Goal: Transaction & Acquisition: Obtain resource

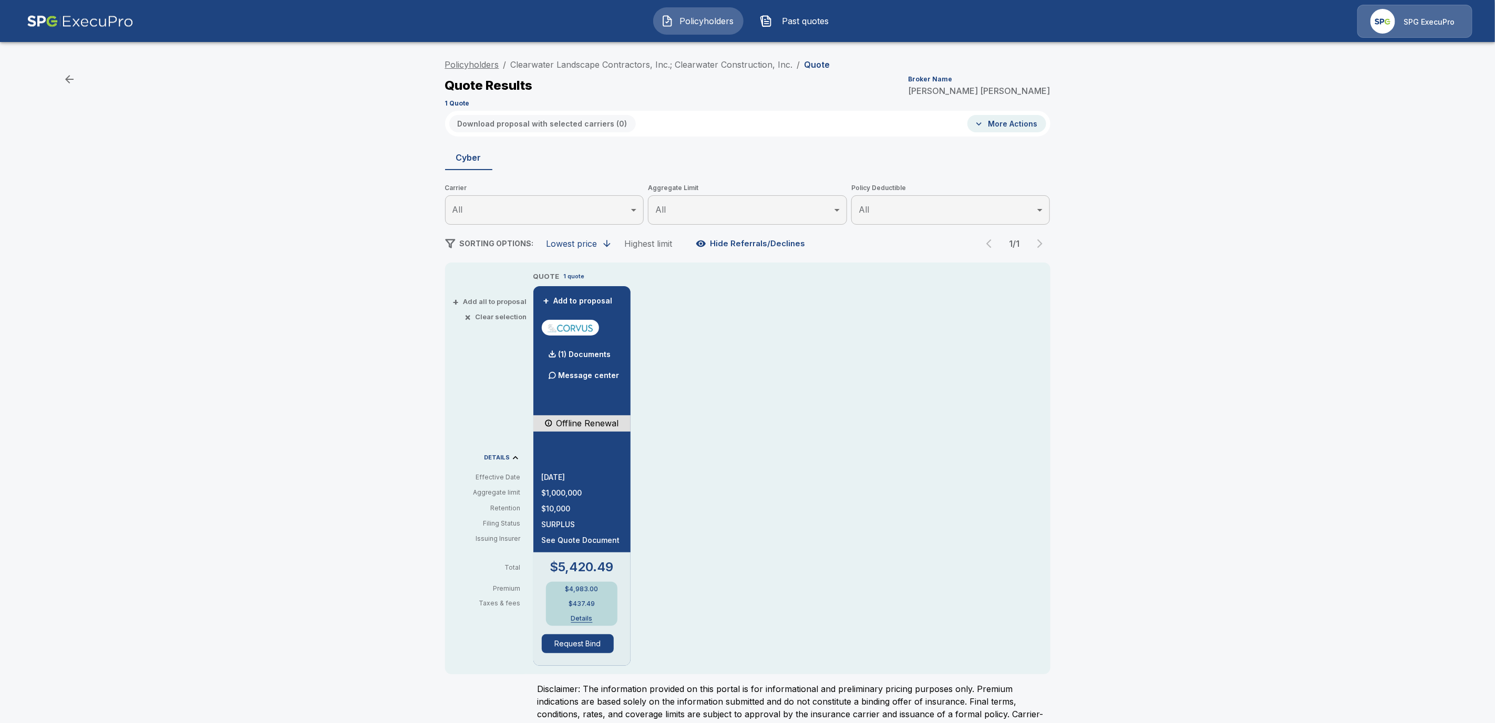
click at [474, 64] on link "Policyholders" at bounding box center [472, 64] width 54 height 11
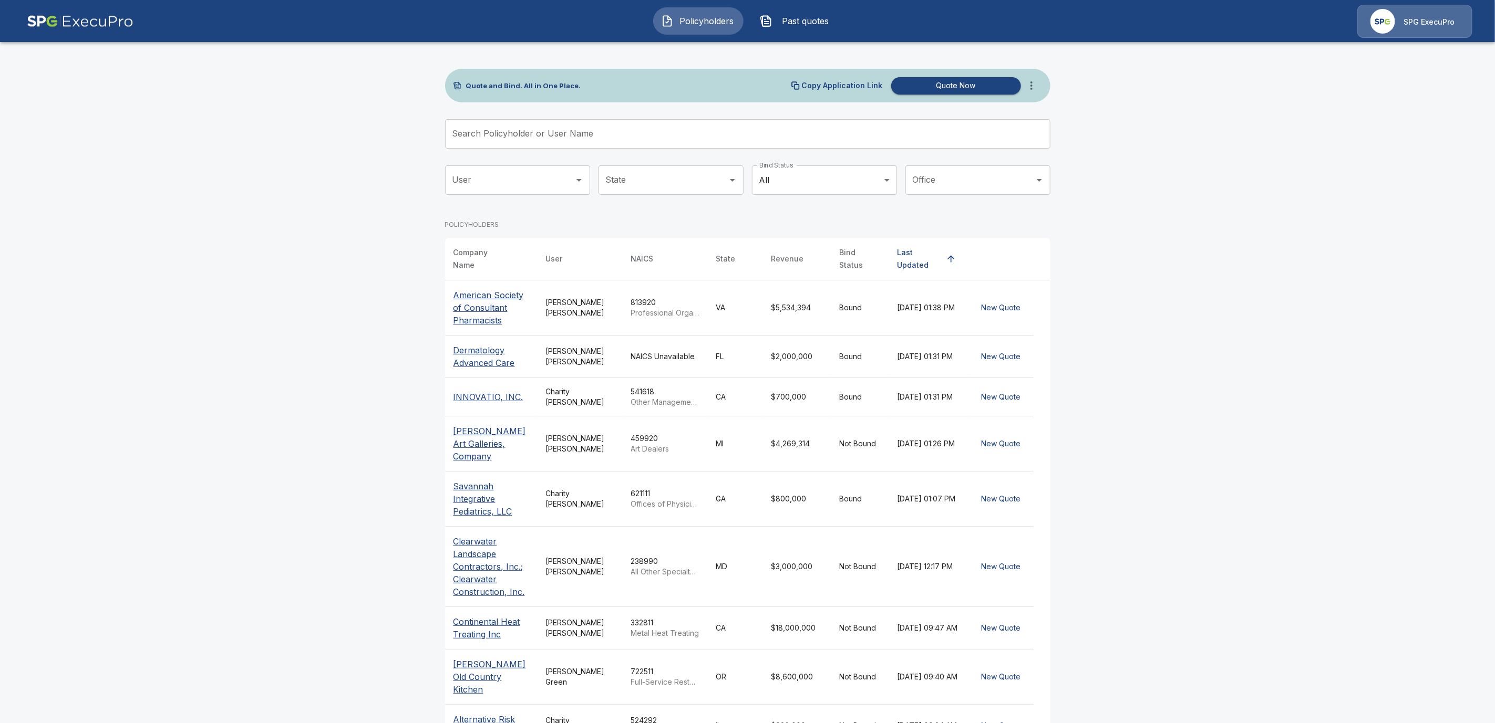
click at [592, 122] on input "Search Policyholder or User Name" at bounding box center [742, 133] width 594 height 29
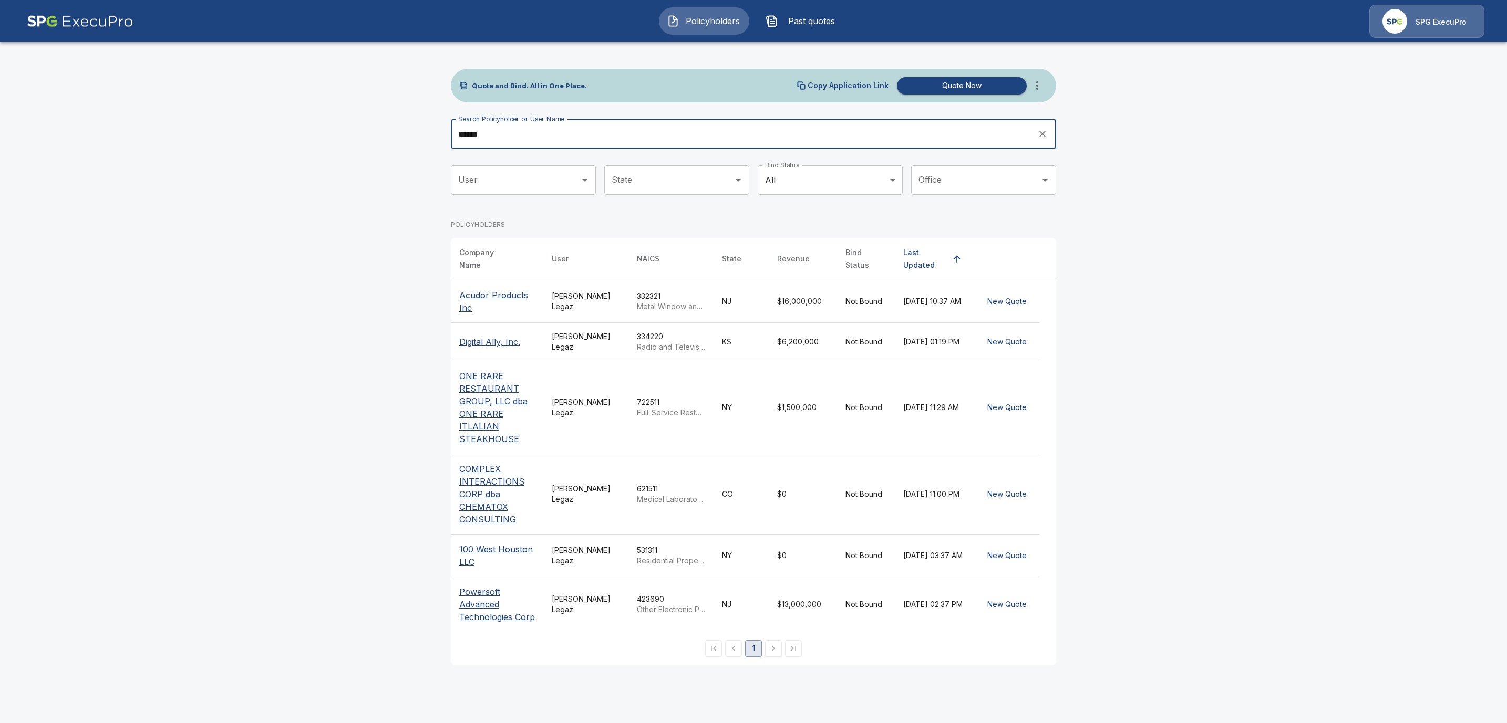
type input "******"
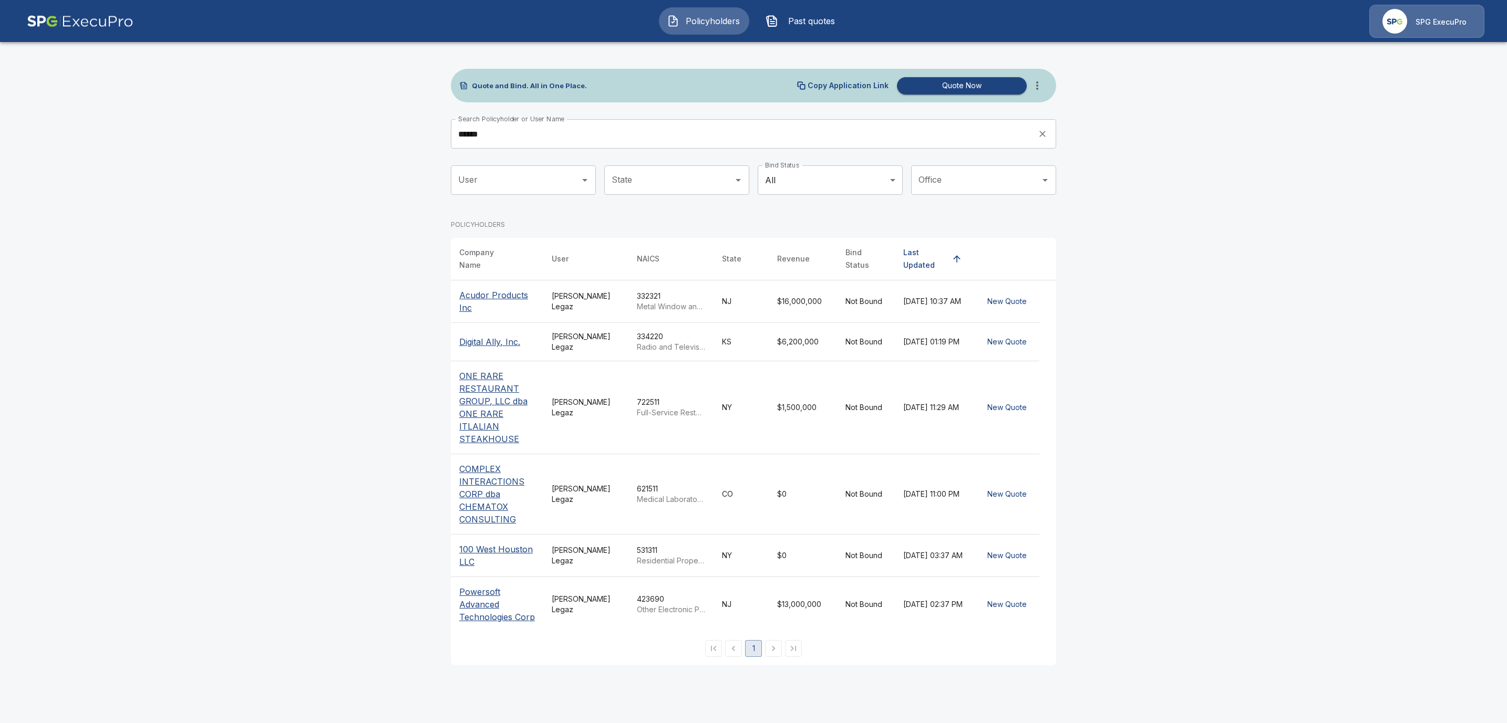
click at [496, 290] on p "Acudor Products Inc" at bounding box center [497, 301] width 76 height 25
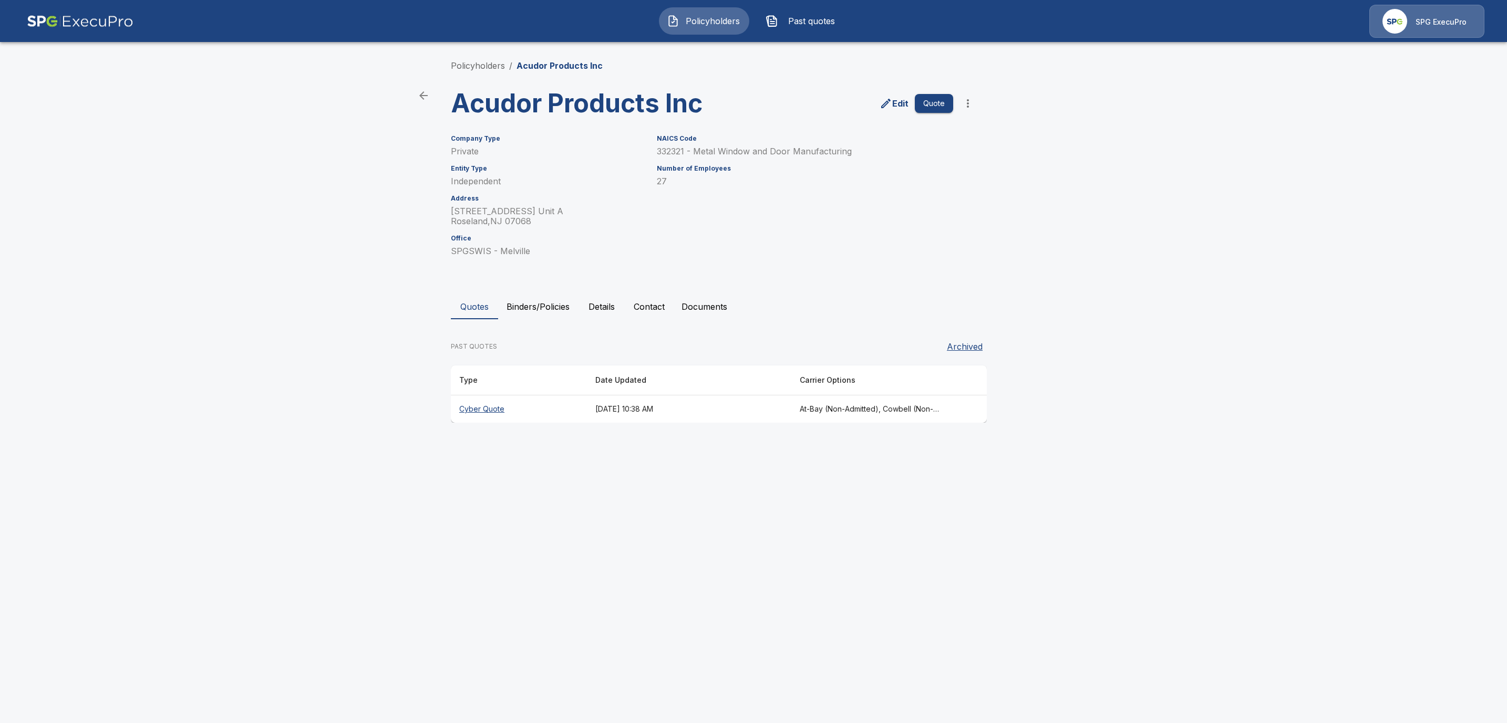
click at [476, 409] on th "Cyber Quote" at bounding box center [519, 410] width 136 height 28
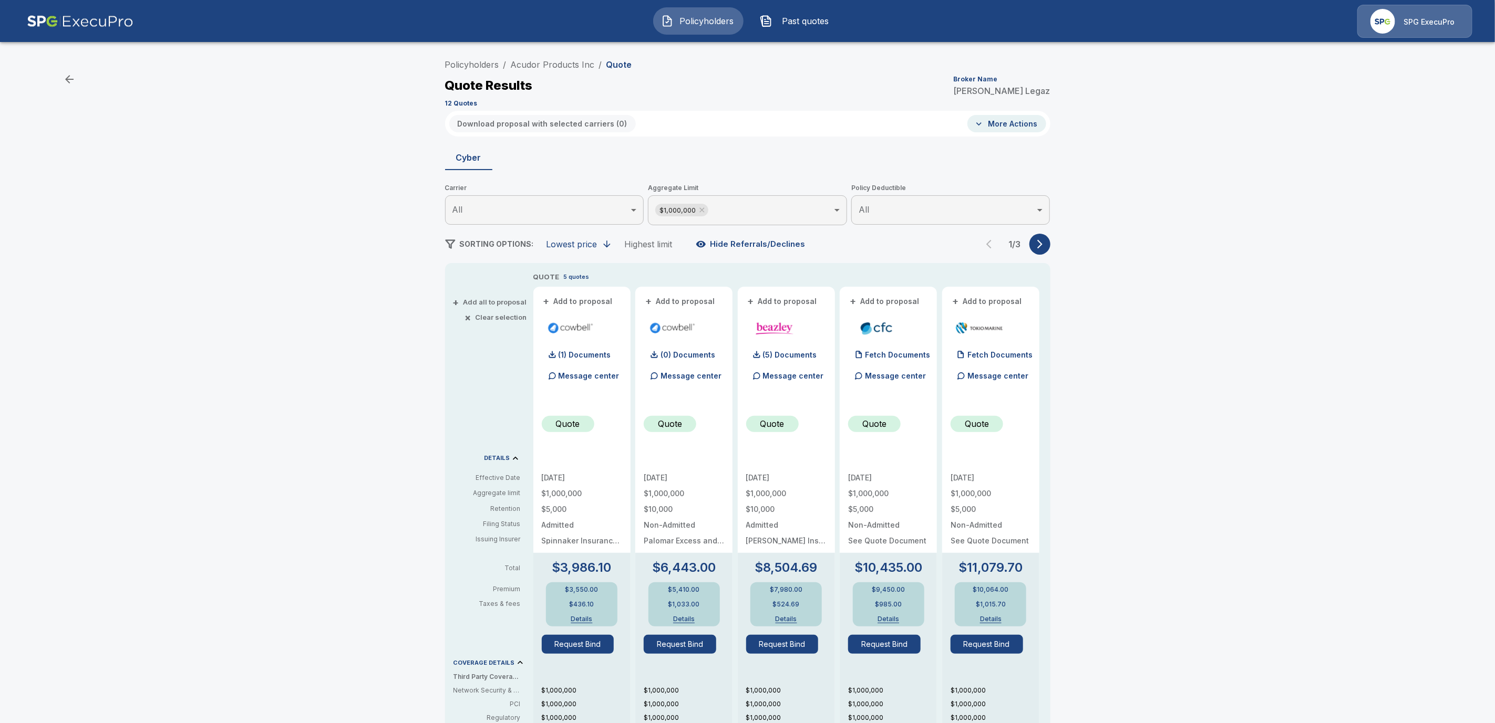
click at [1045, 245] on icon "button" at bounding box center [1039, 244] width 11 height 11
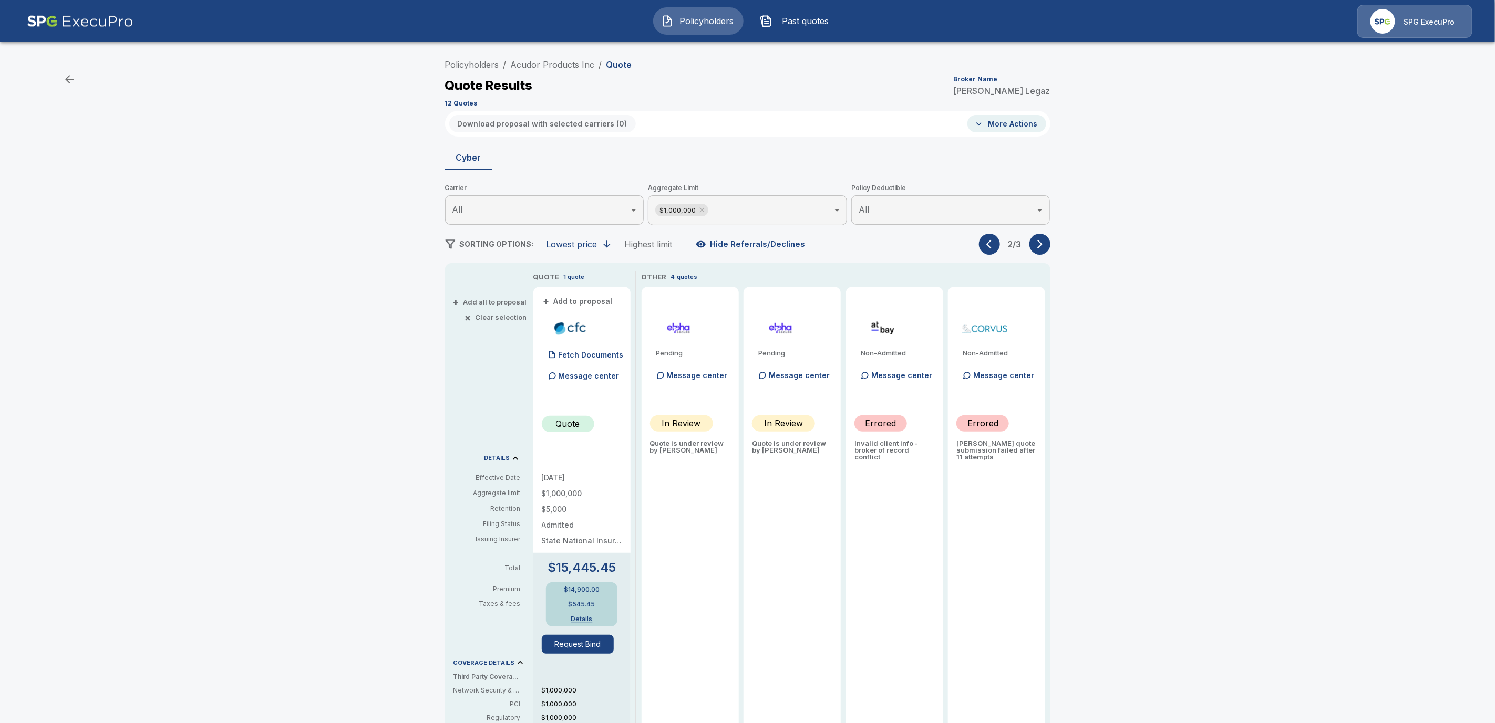
click at [1045, 245] on icon "button" at bounding box center [1039, 244] width 11 height 11
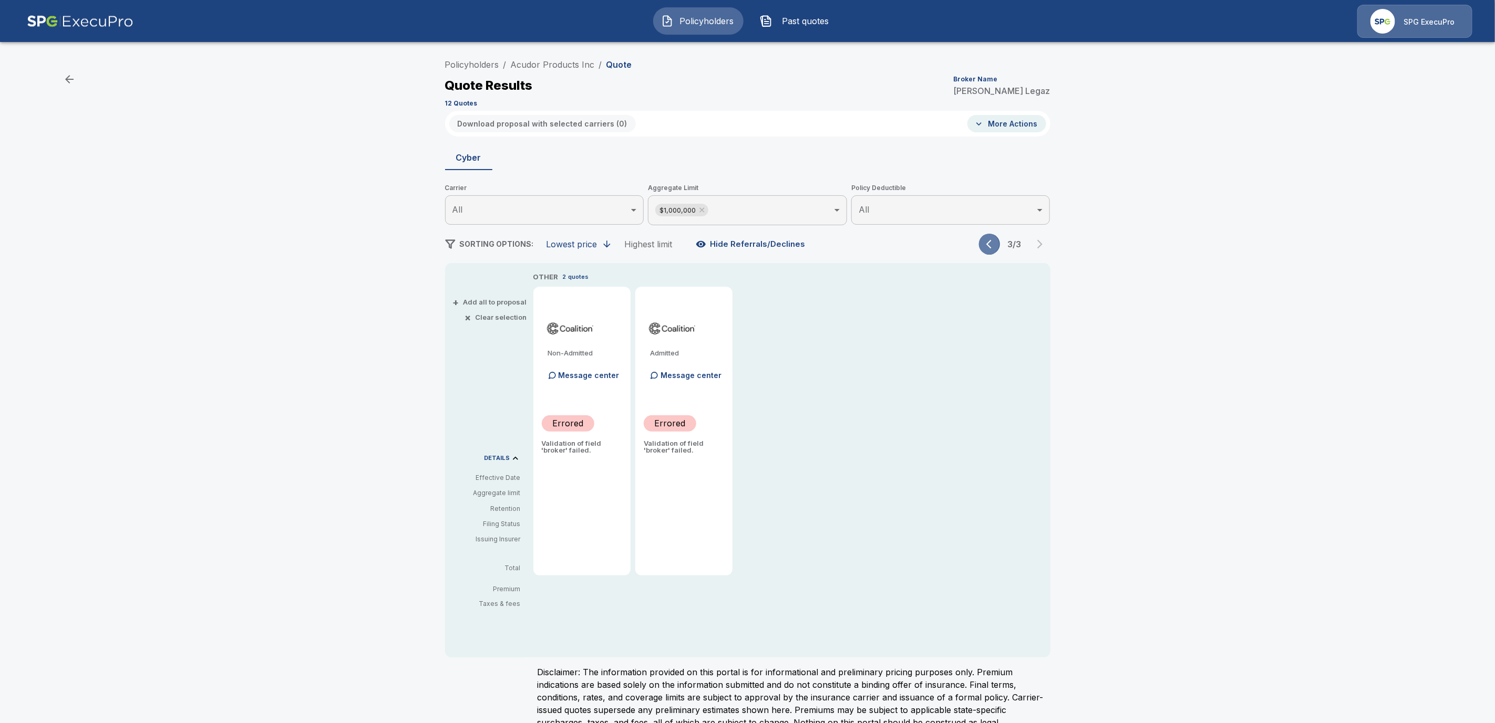
click at [994, 248] on icon "button" at bounding box center [991, 244] width 11 height 11
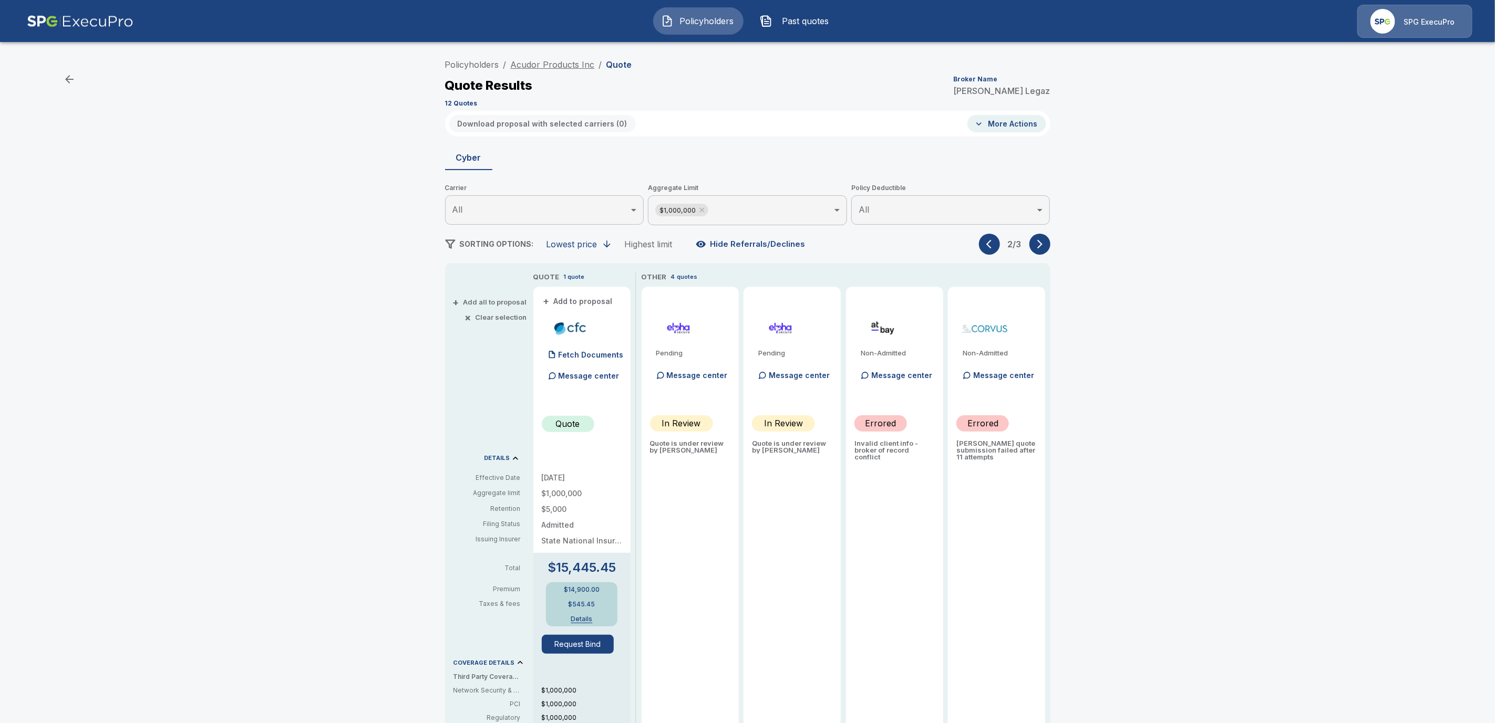
click at [557, 62] on link "Acudor Products Inc" at bounding box center [553, 64] width 84 height 11
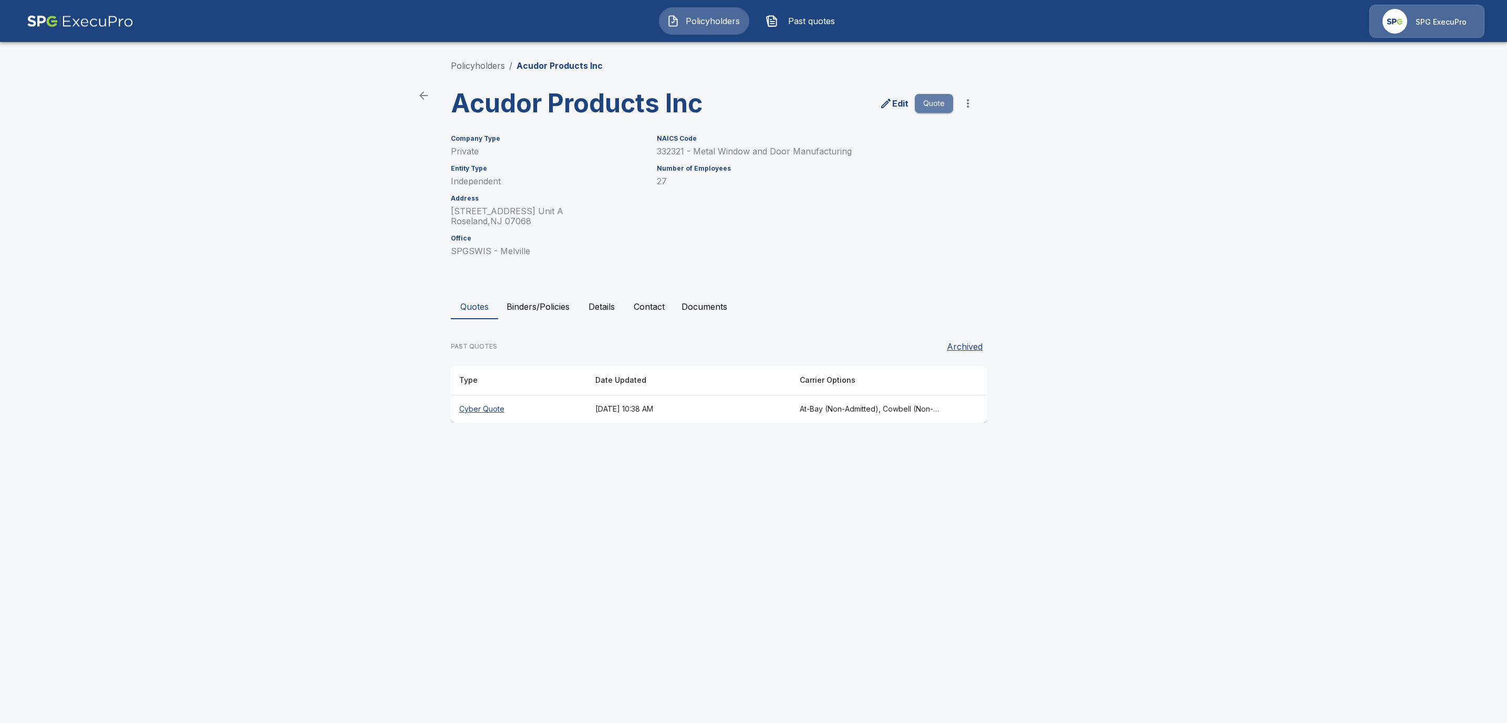
click at [934, 107] on button "Quote" at bounding box center [934, 103] width 38 height 19
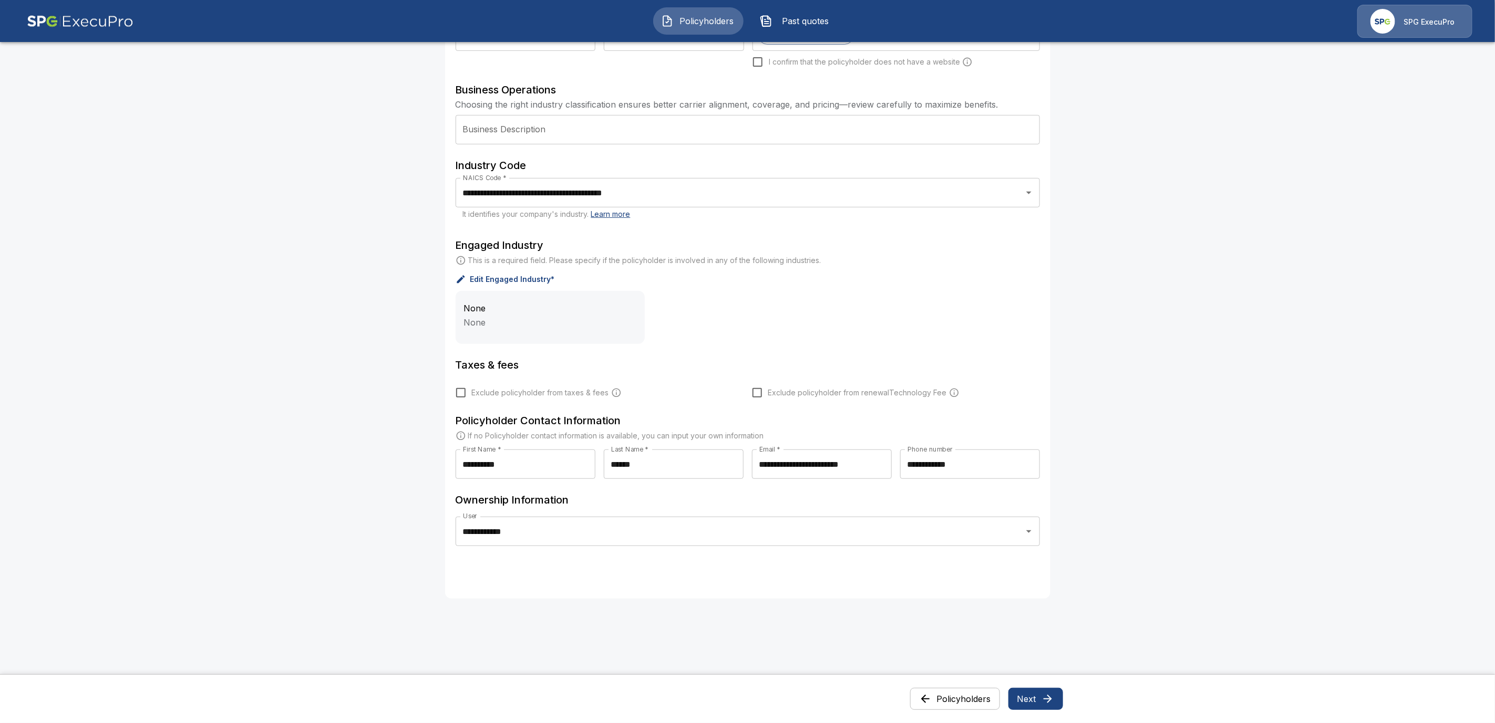
scroll to position [258, 0]
click at [1043, 704] on button "Next" at bounding box center [1035, 699] width 55 height 22
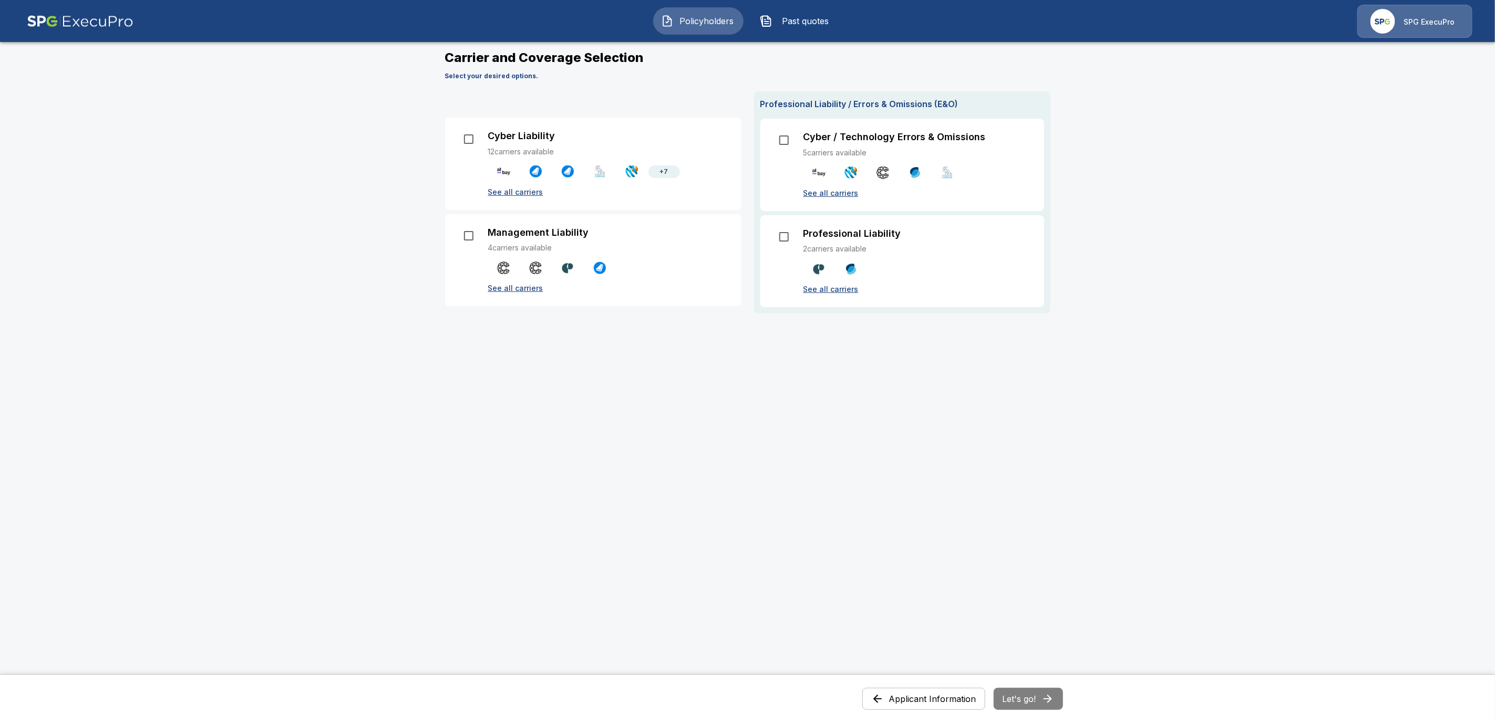
scroll to position [0, 0]
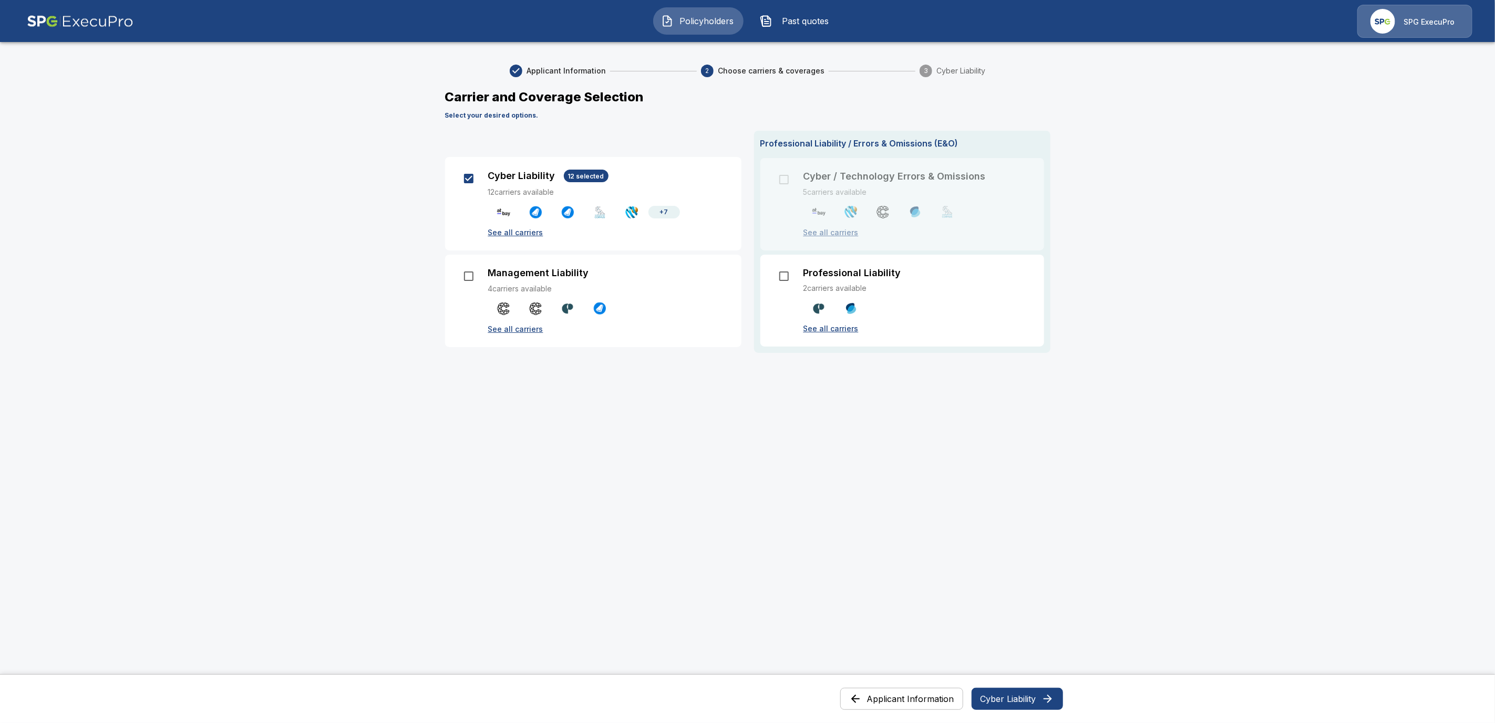
drag, startPoint x: 1007, startPoint y: 696, endPoint x: 1018, endPoint y: 688, distance: 13.5
click at [1008, 696] on button "Cyber Liability" at bounding box center [1016, 699] width 91 height 22
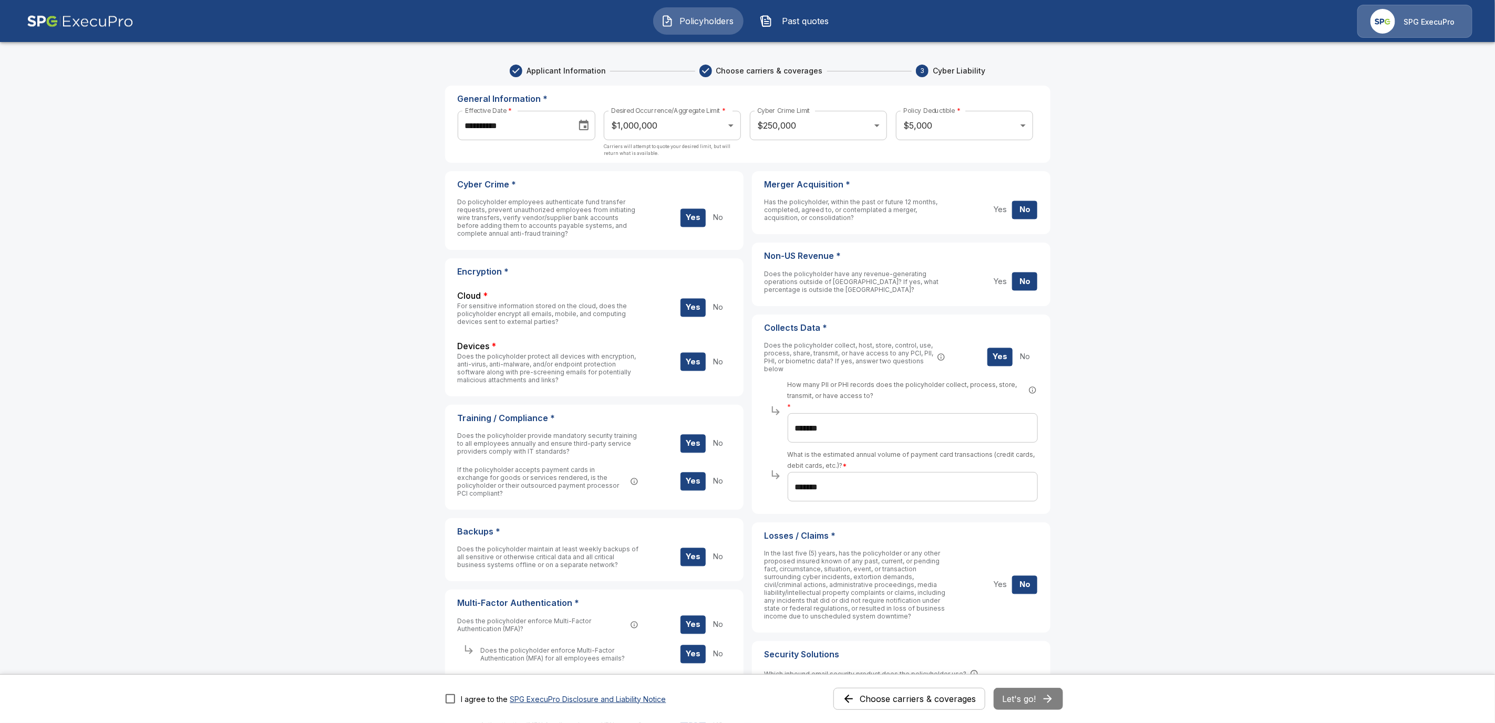
scroll to position [247, 0]
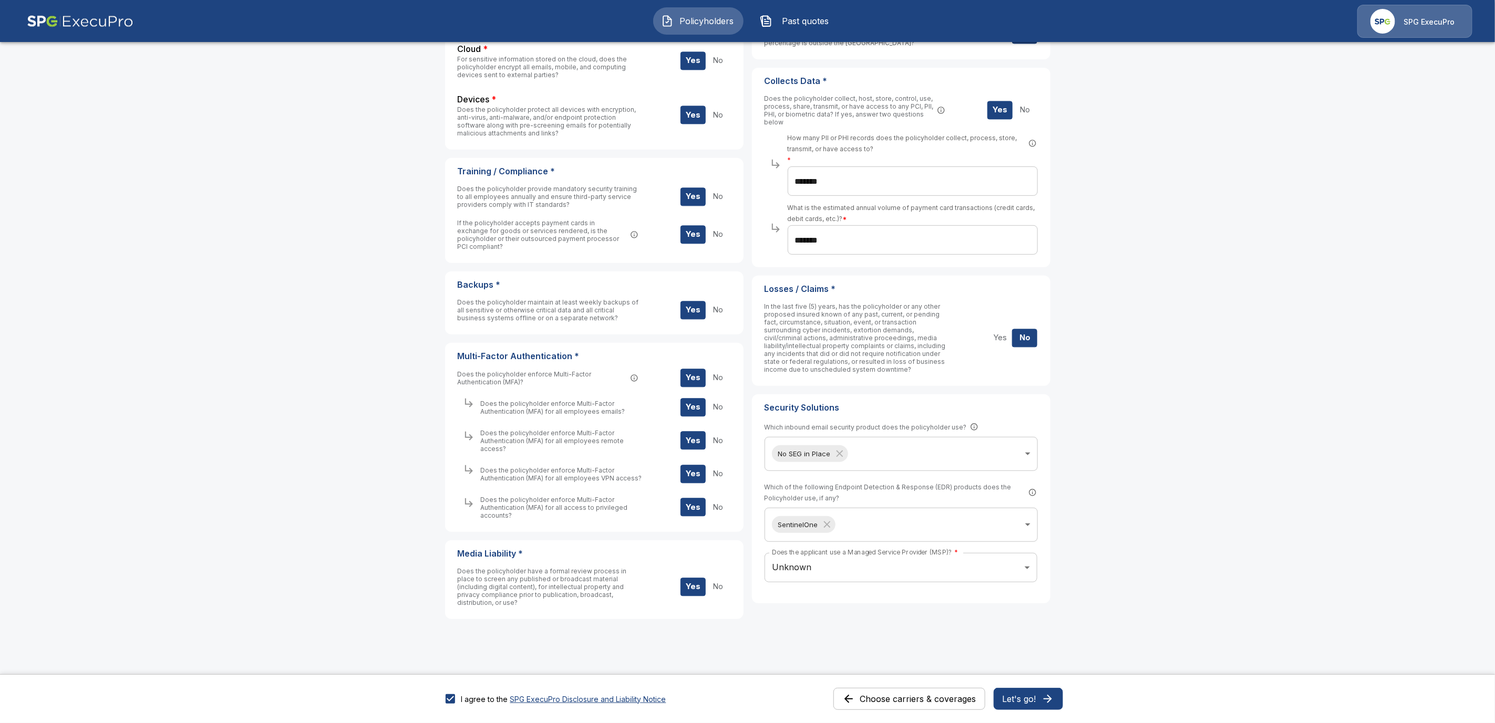
click at [1045, 703] on button "Let's go!" at bounding box center [1027, 699] width 69 height 22
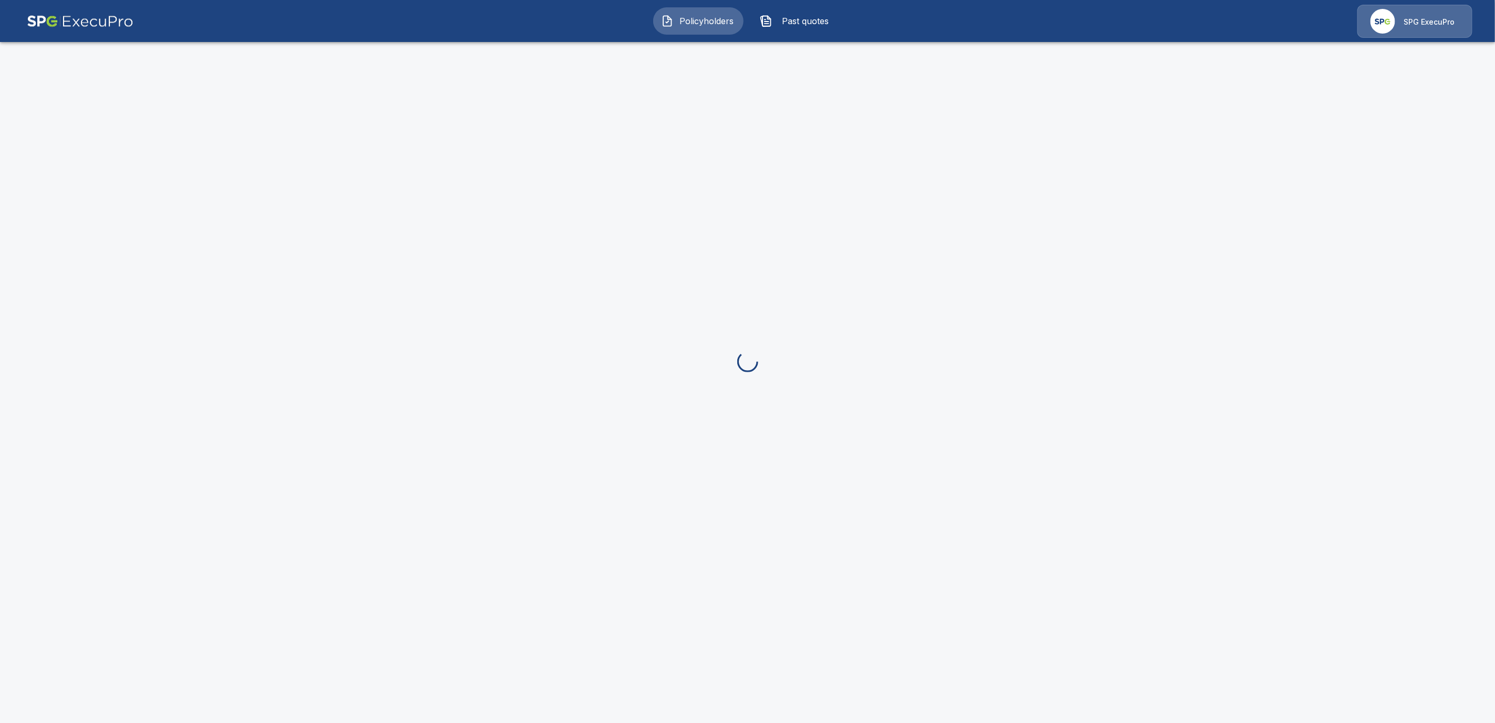
scroll to position [30, 0]
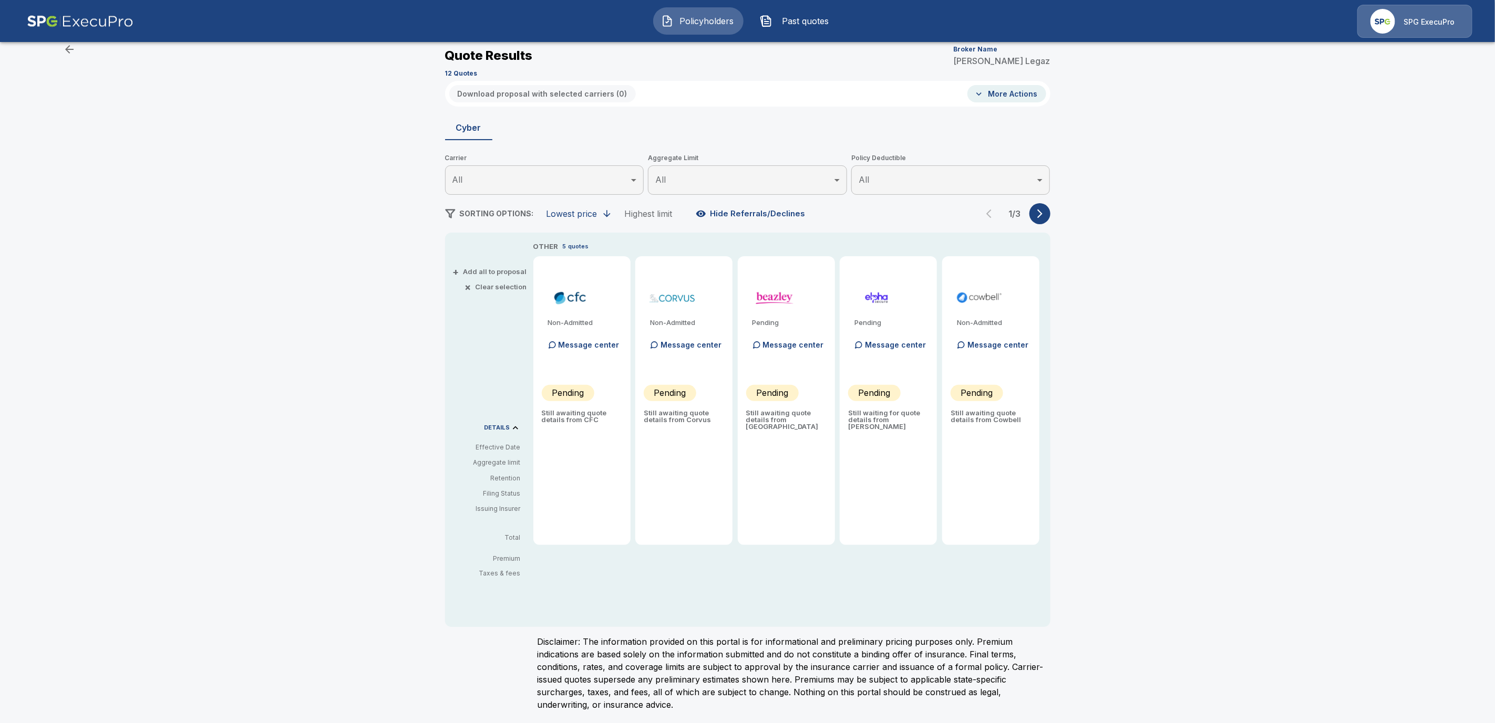
type input "*******"
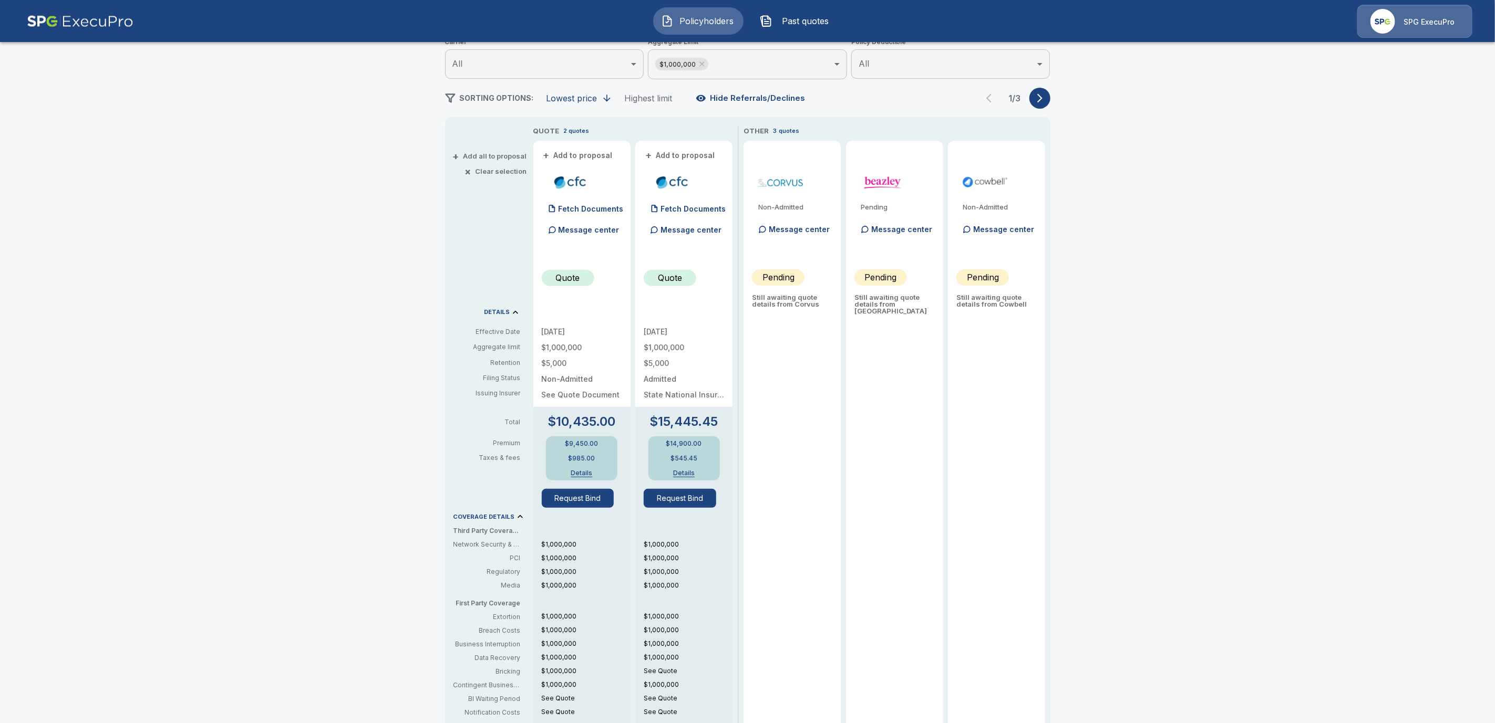
scroll to position [131, 0]
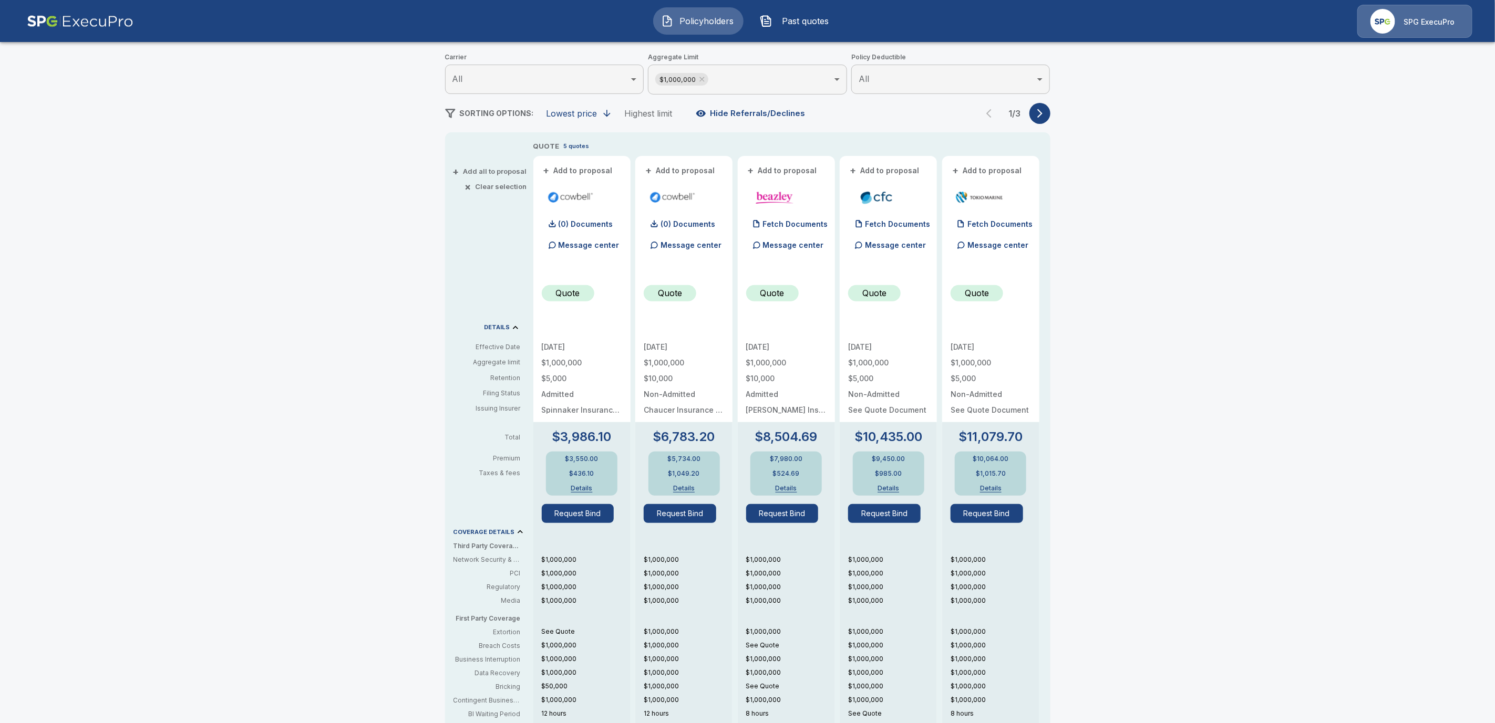
click at [1042, 112] on icon "button" at bounding box center [1039, 113] width 5 height 9
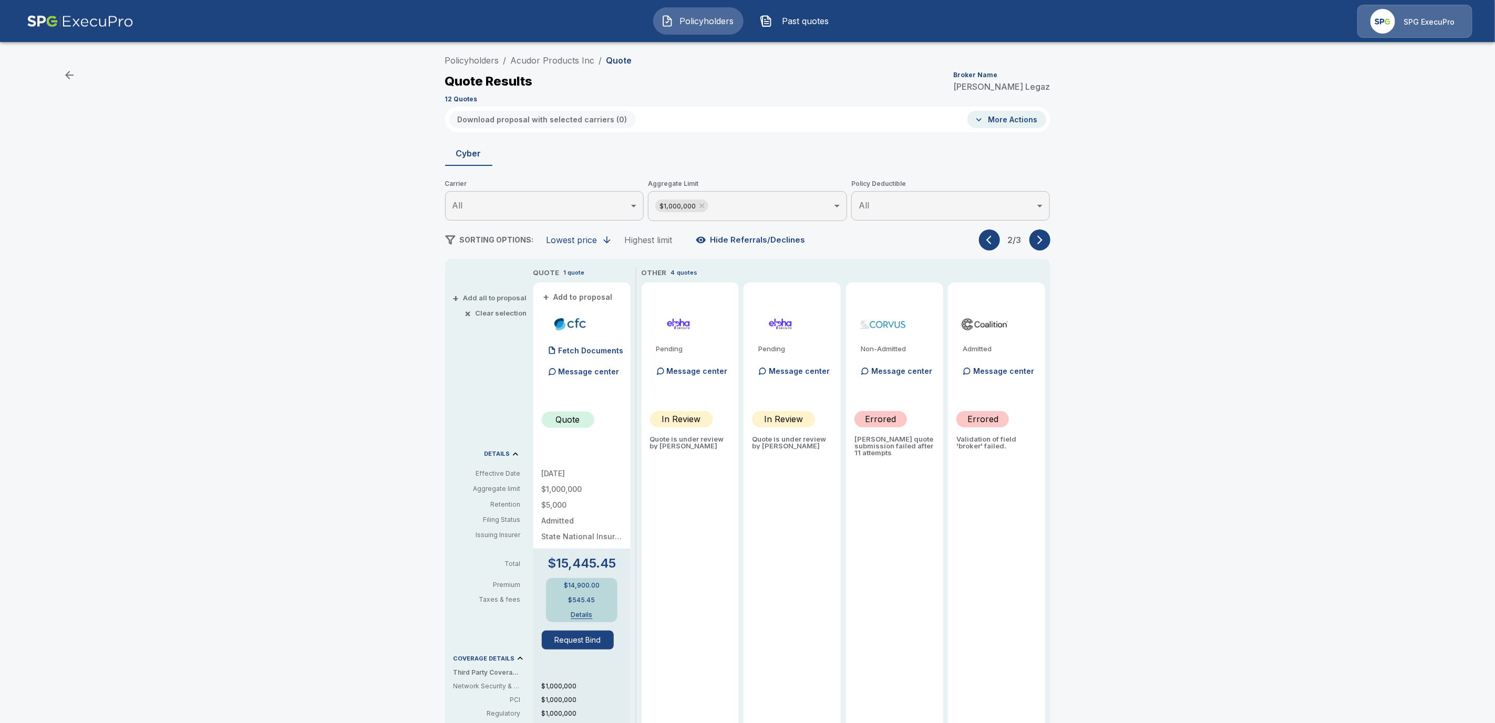
scroll to position [0, 0]
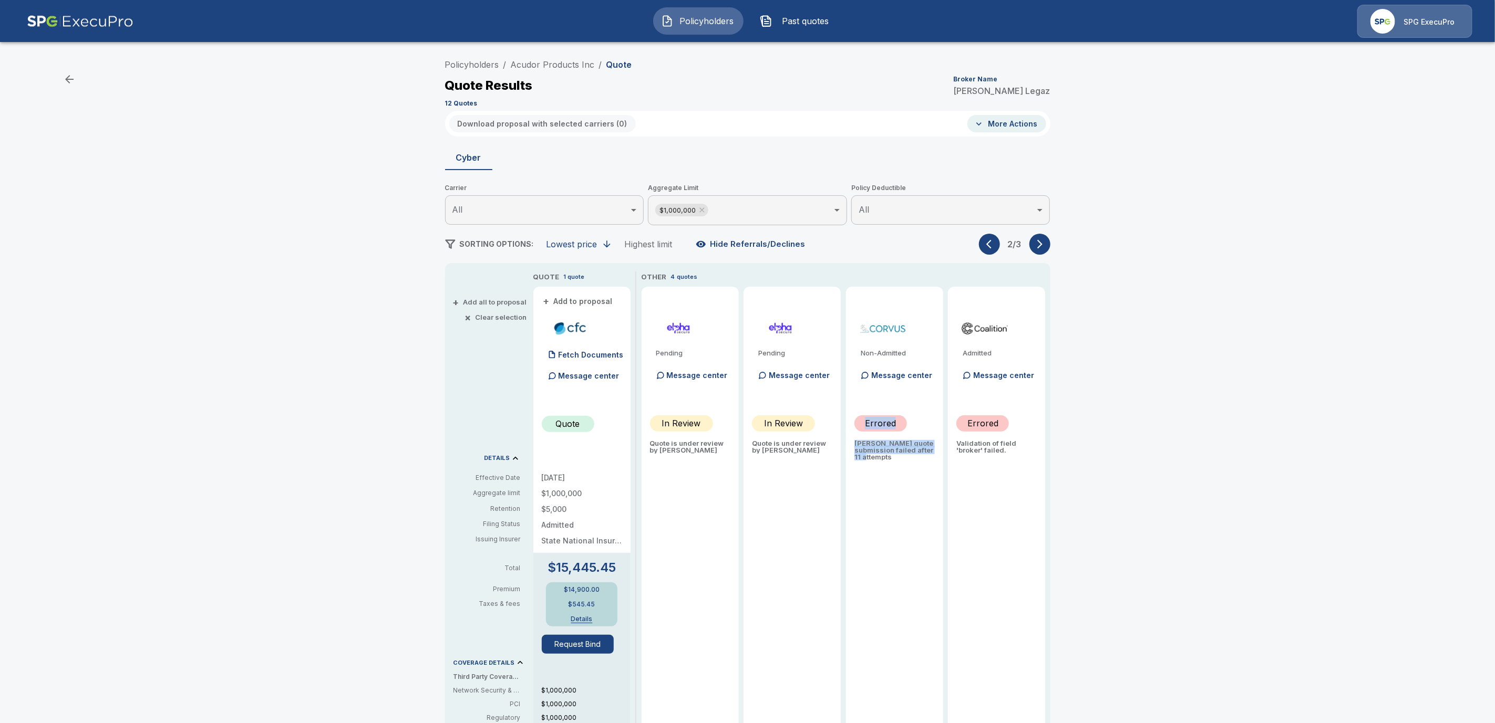
drag, startPoint x: 904, startPoint y: 464, endPoint x: 850, endPoint y: 386, distance: 94.7
click at [850, 386] on div "QUOTE 1 quote + Add to proposal Fetch Documents Message center Quote 9/30/2025 …" at bounding box center [791, 622] width 517 height 700
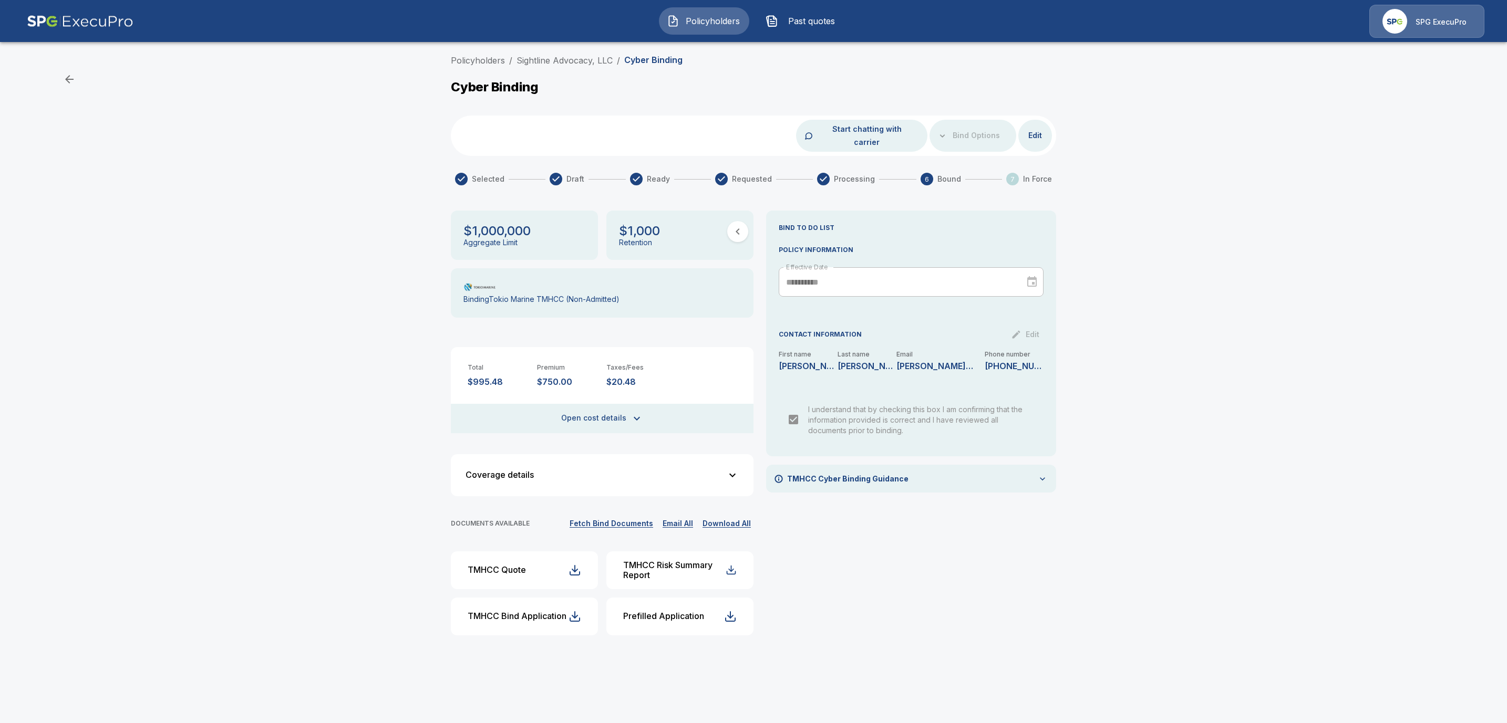
click at [626, 517] on button "Fetch Bind Documents" at bounding box center [611, 523] width 89 height 13
click at [749, 90] on div "Cyber Binding" at bounding box center [753, 88] width 605 height 19
click at [469, 57] on link "Policyholders" at bounding box center [478, 60] width 54 height 11
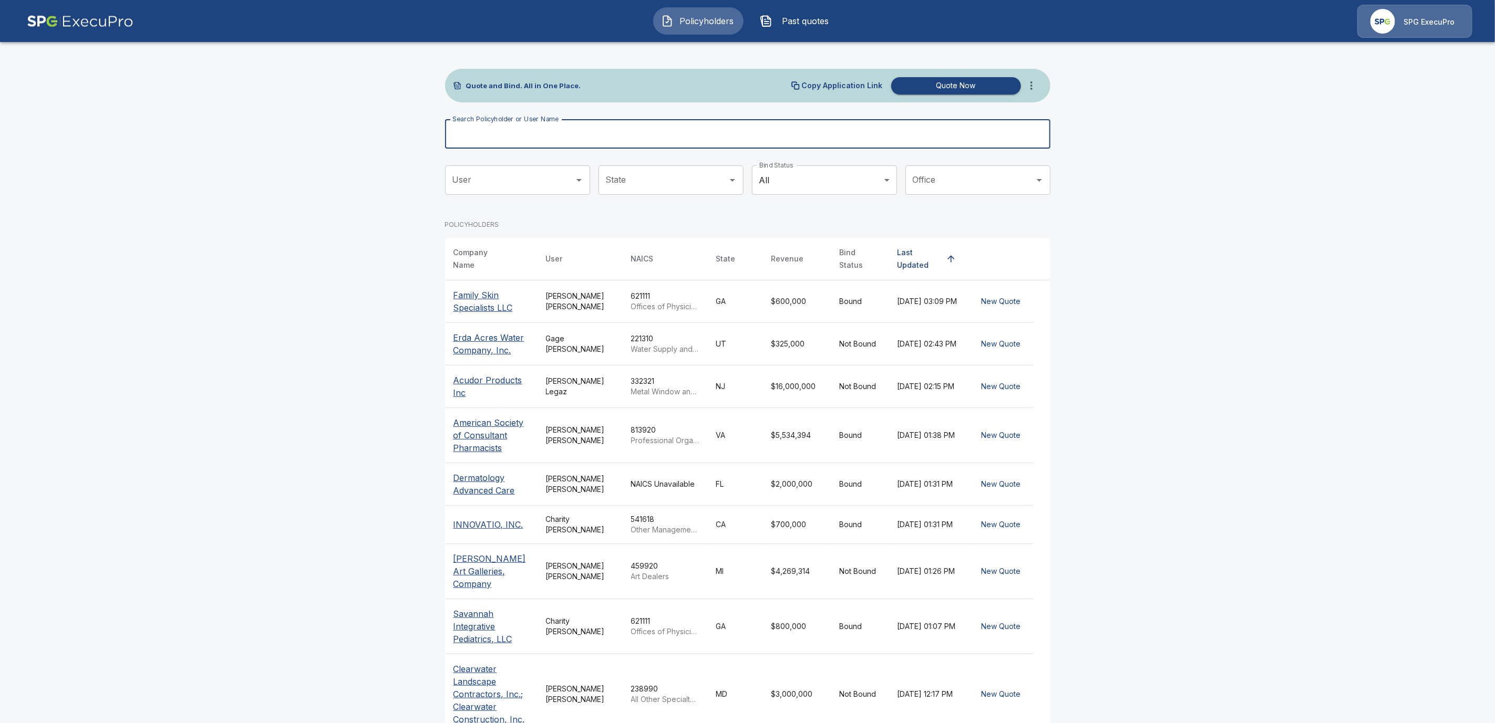
click at [490, 136] on input "Search Policyholder or User Name" at bounding box center [742, 133] width 594 height 29
paste input "**********"
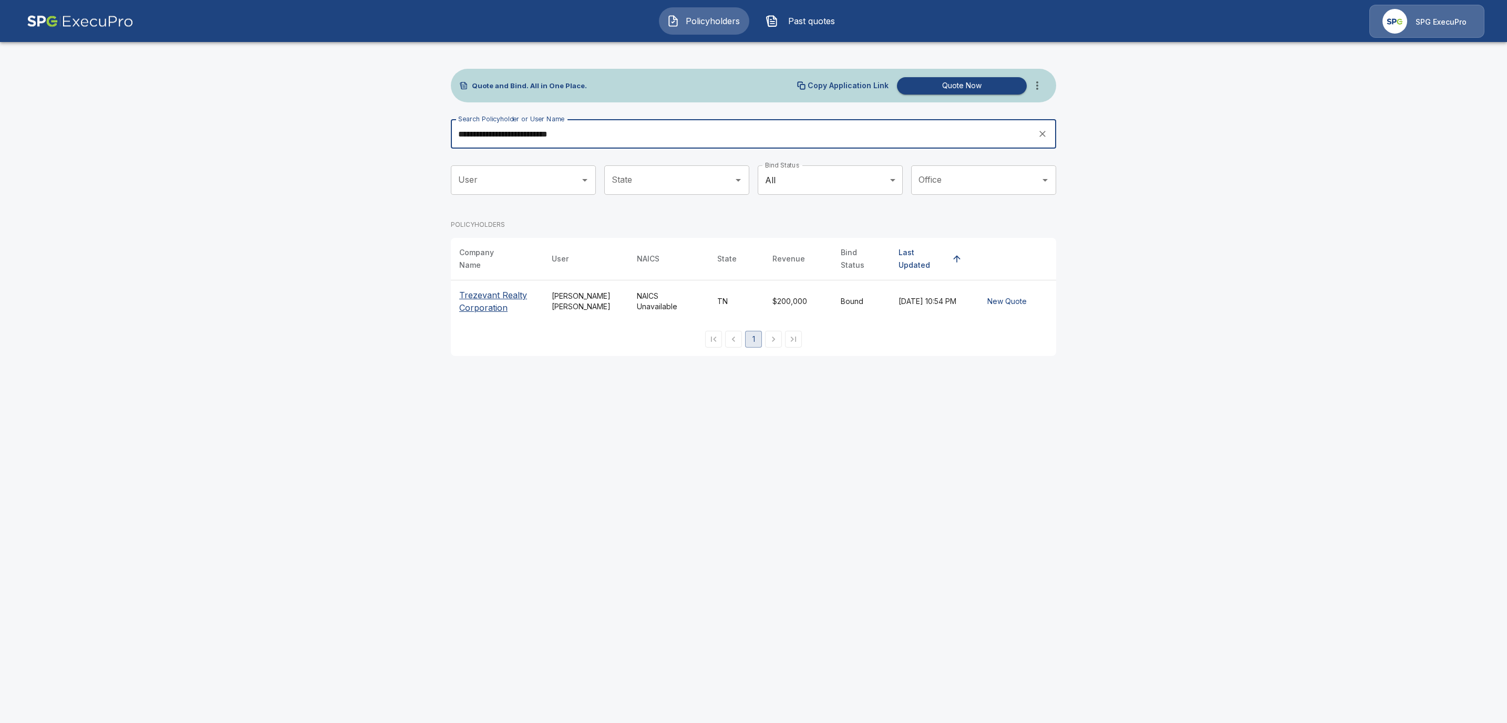
type input "**********"
click at [473, 291] on p "Trezevant Realty Corporation" at bounding box center [497, 301] width 76 height 25
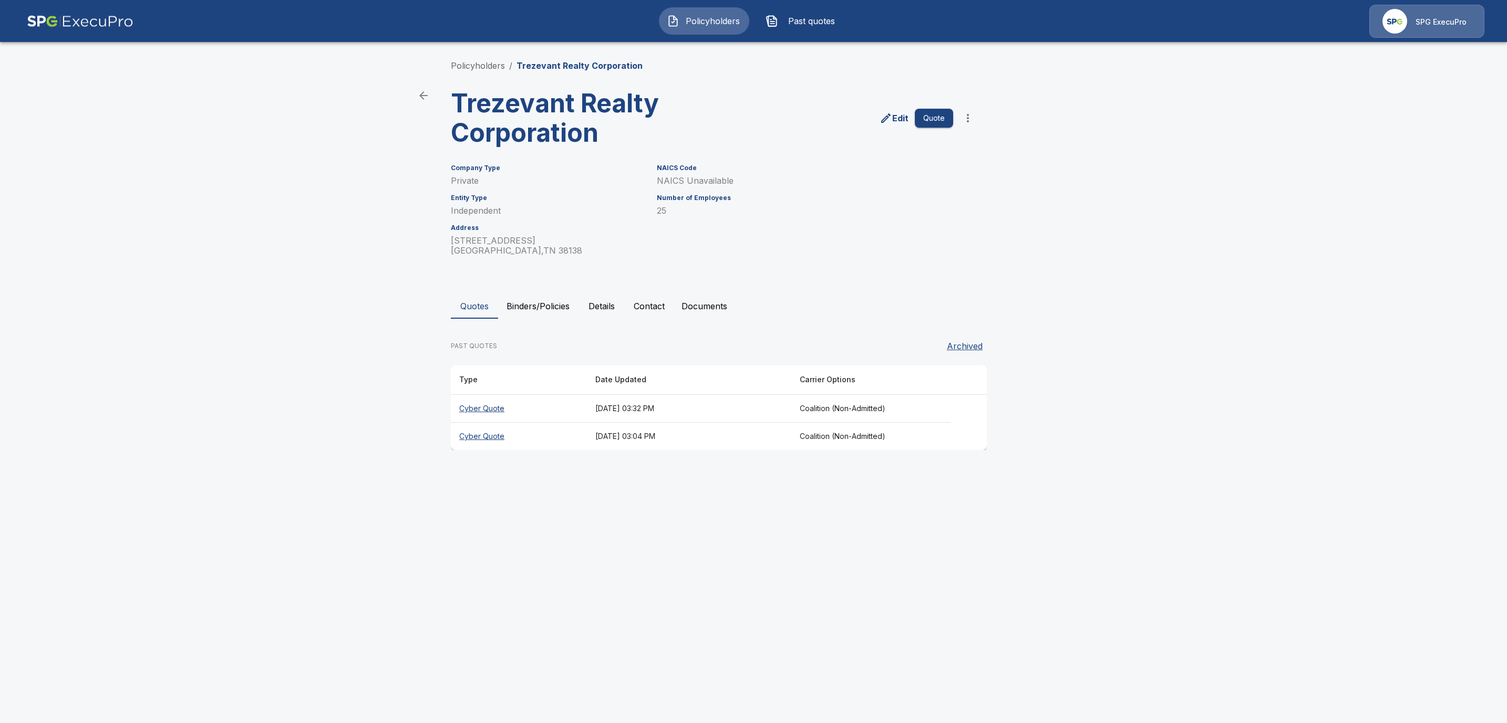
click at [528, 305] on button "Binders/Policies" at bounding box center [538, 306] width 80 height 25
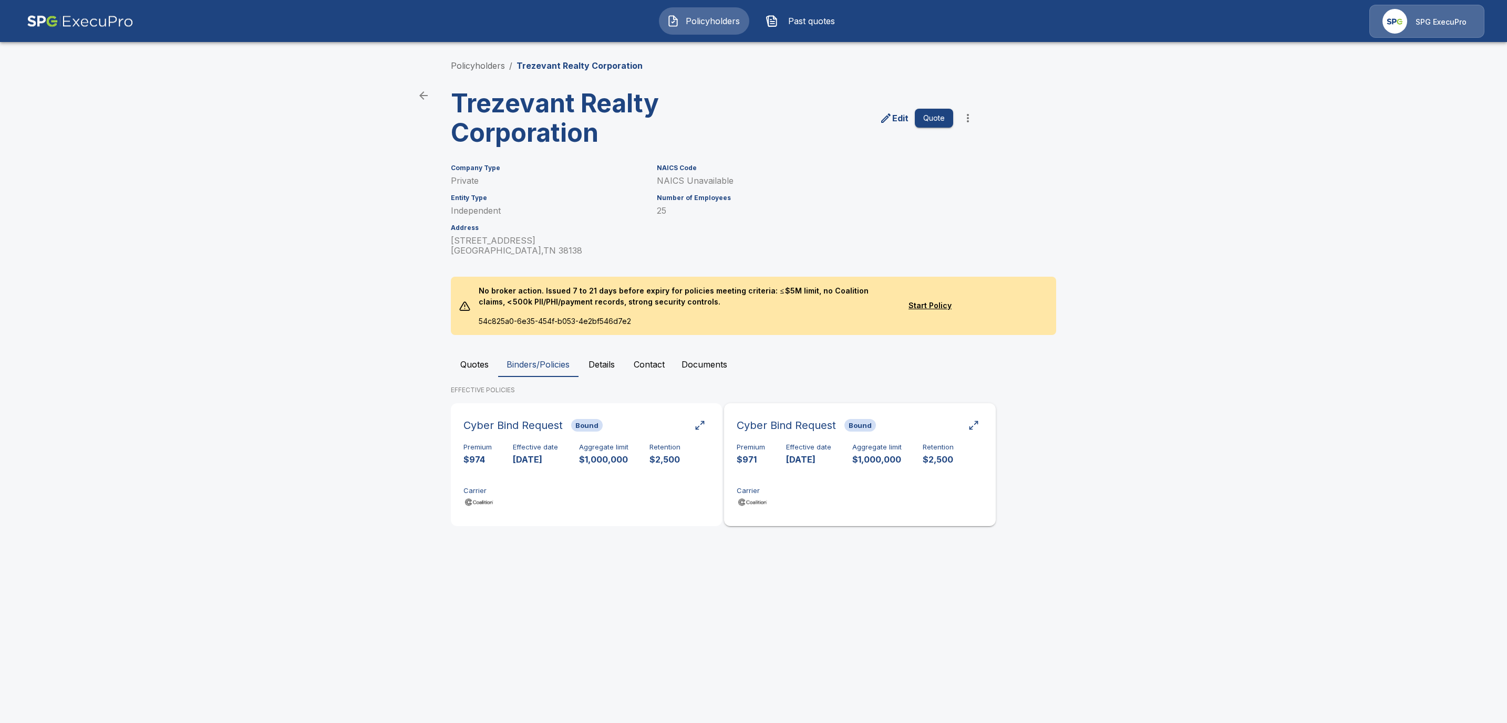
click at [862, 475] on div "Premium $971 Effective date [DATE] Aggregate limit $1,000,000 Retention $2,500 …" at bounding box center [860, 476] width 246 height 66
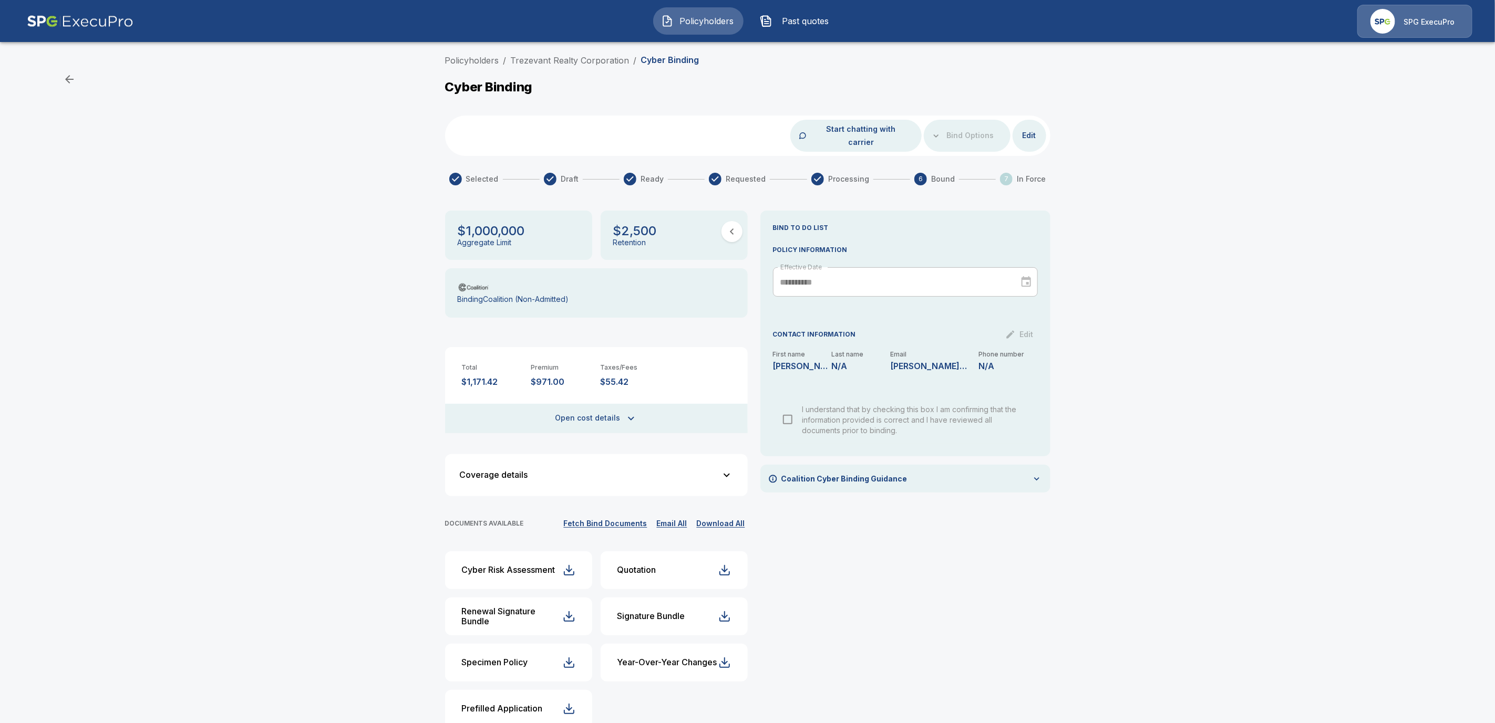
drag, startPoint x: 594, startPoint y: 509, endPoint x: 799, endPoint y: 534, distance: 206.9
click at [595, 517] on button "Fetch Bind Documents" at bounding box center [605, 523] width 89 height 13
click at [305, 323] on div "Policyholders / Trezevant Realty Corporation / Cyber Binding Cyber Binding Star…" at bounding box center [753, 376] width 1507 height 653
click at [471, 64] on link "Policyholders" at bounding box center [478, 60] width 54 height 11
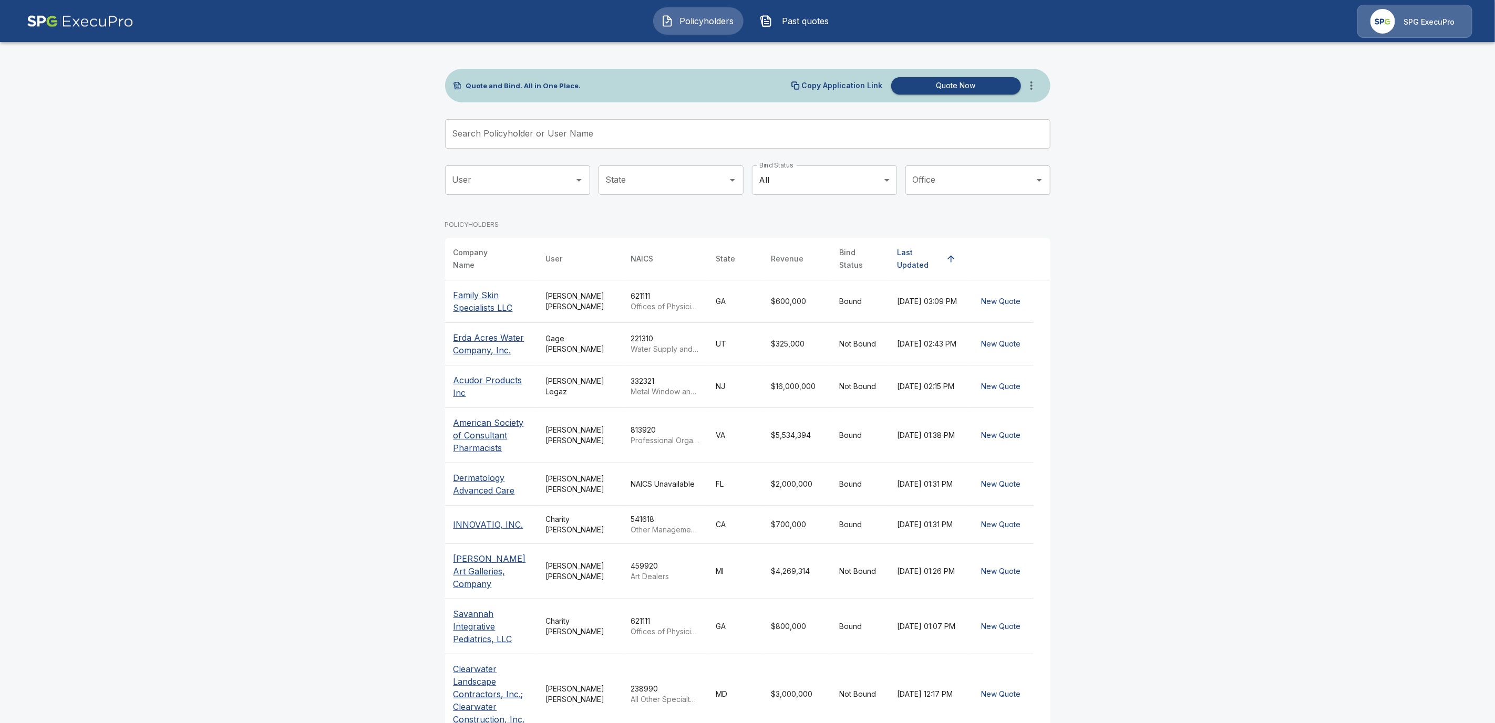
click at [535, 132] on input "Search Policyholder or User Name" at bounding box center [742, 133] width 594 height 29
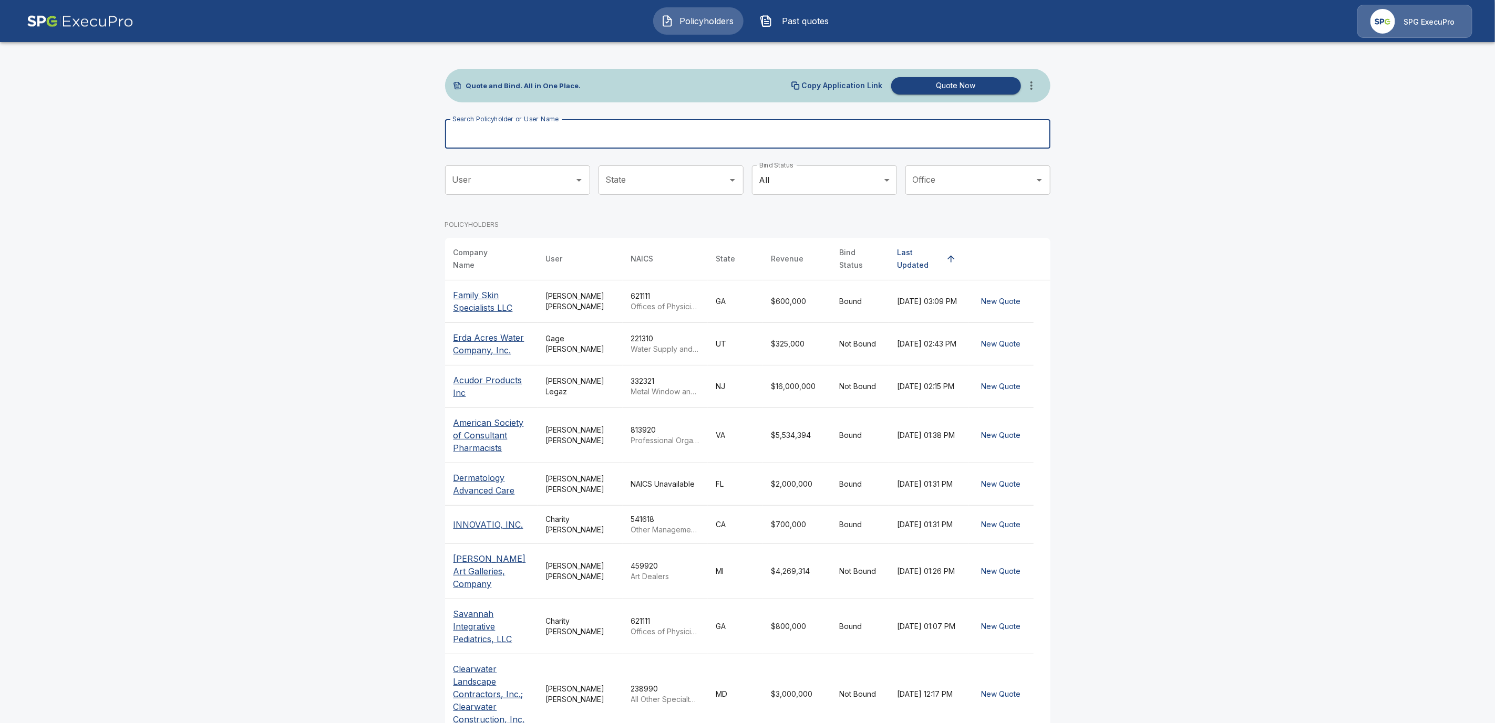
paste input "**********"
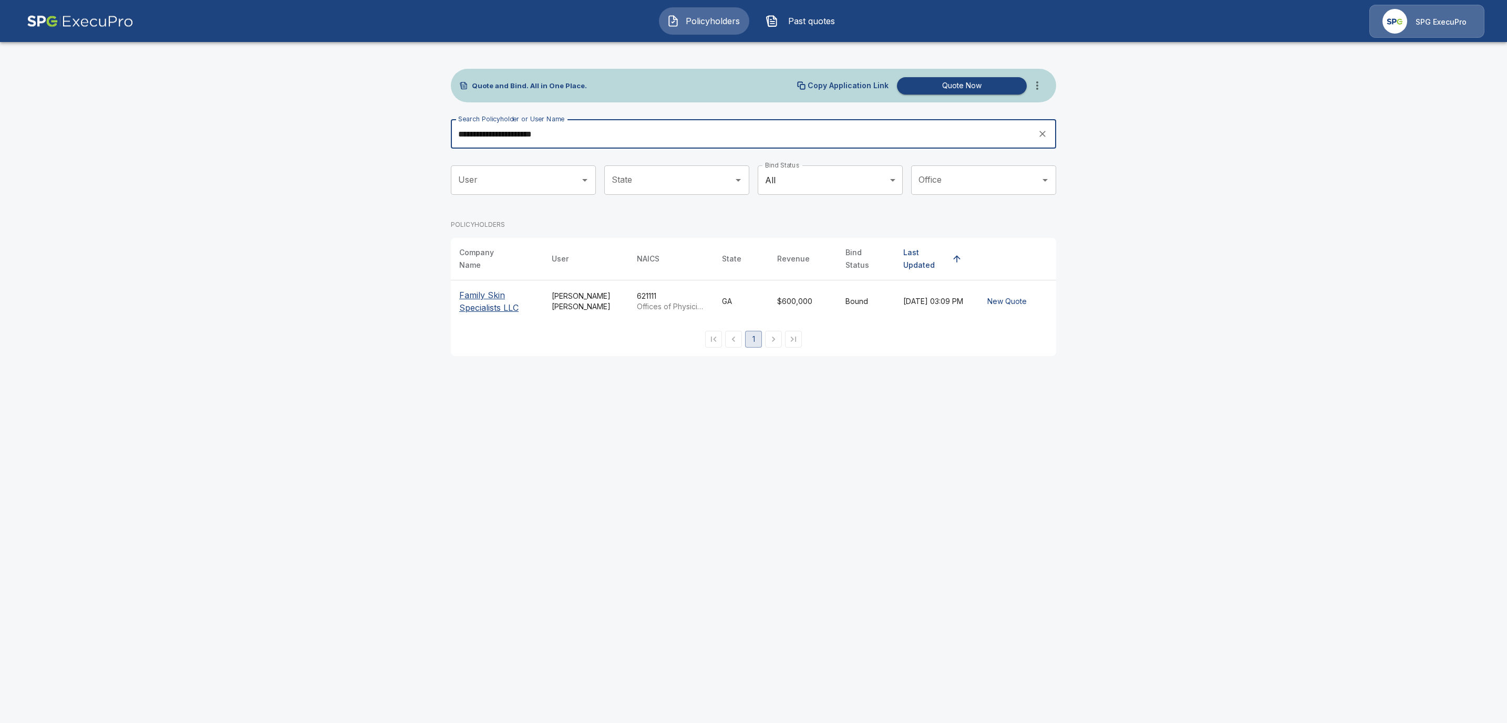
type input "**********"
click at [476, 295] on p "Family Skin Specialists LLC" at bounding box center [497, 301] width 76 height 25
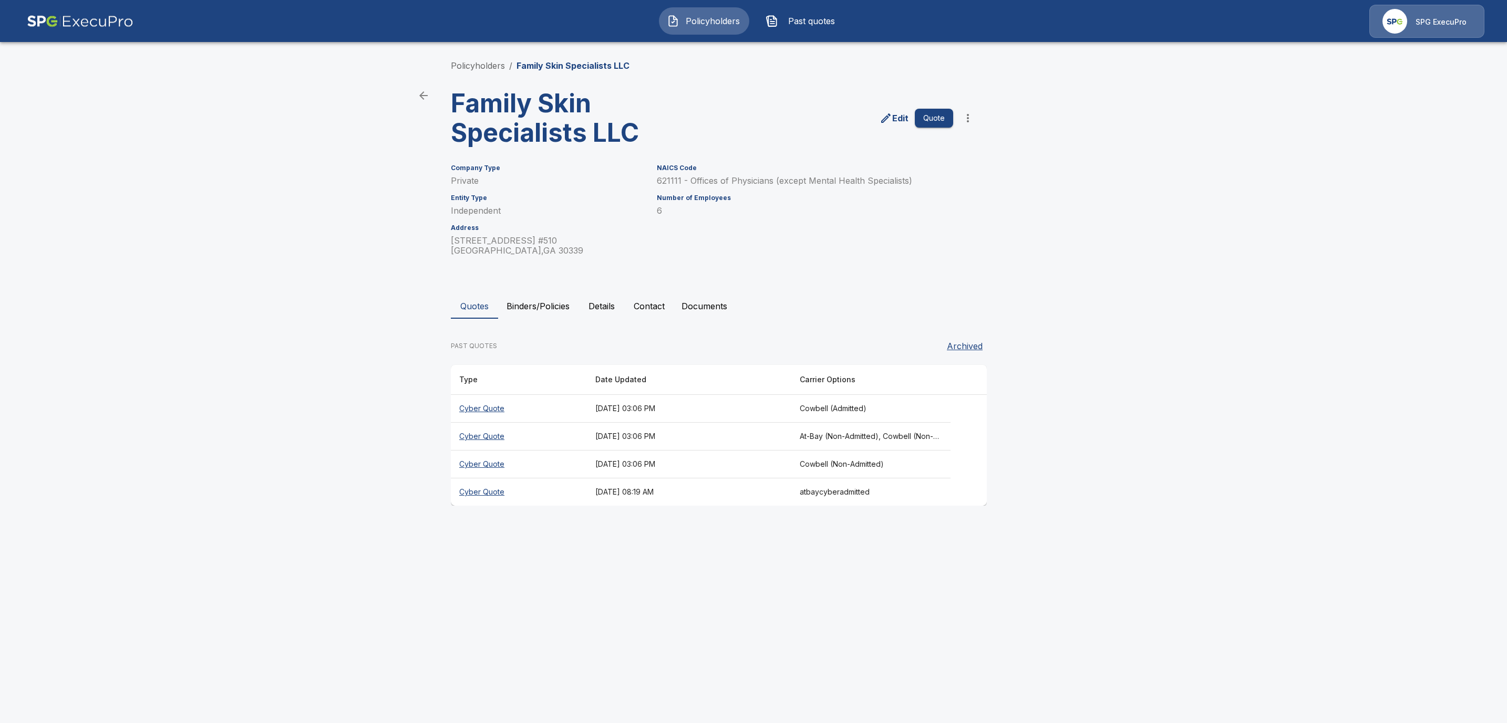
click at [479, 437] on th "Cyber Quote" at bounding box center [519, 437] width 136 height 28
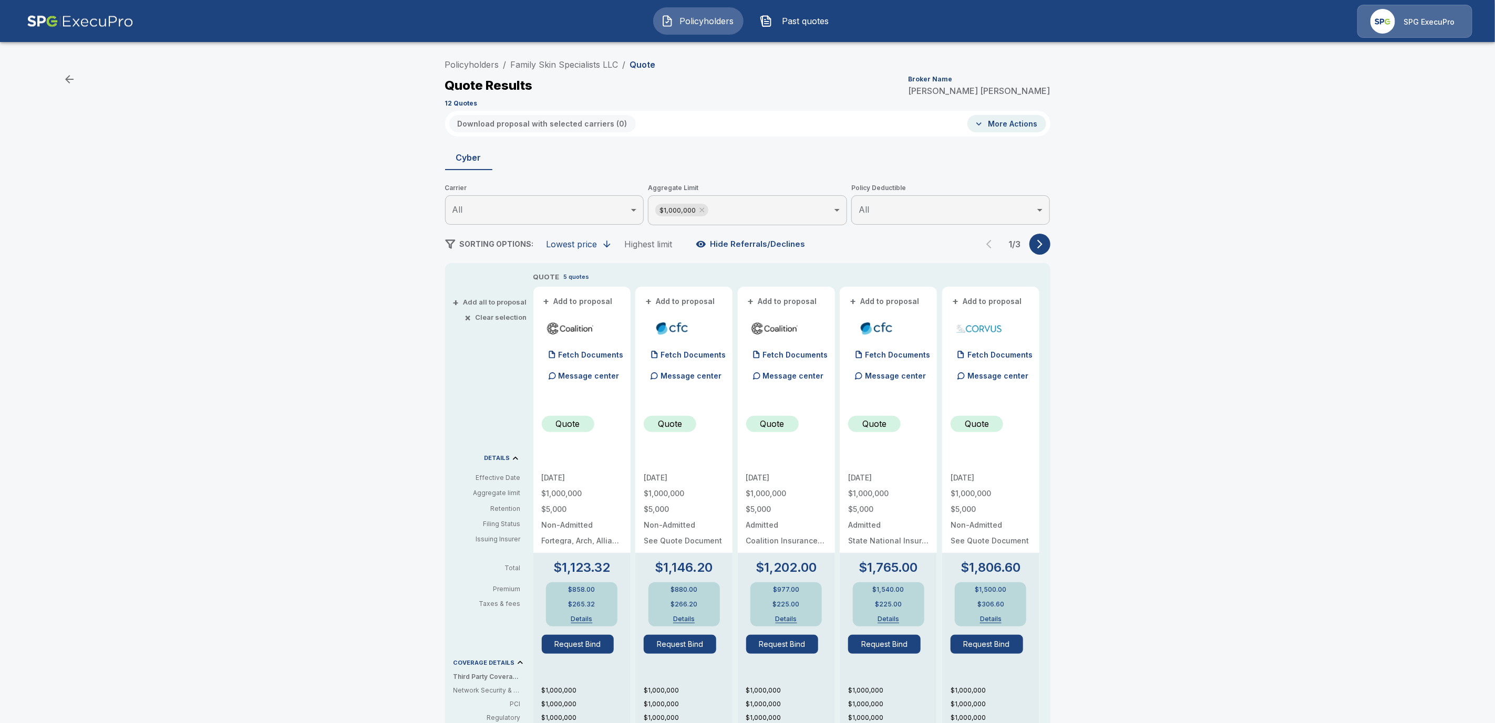
click at [1048, 237] on button "button" at bounding box center [1039, 244] width 21 height 21
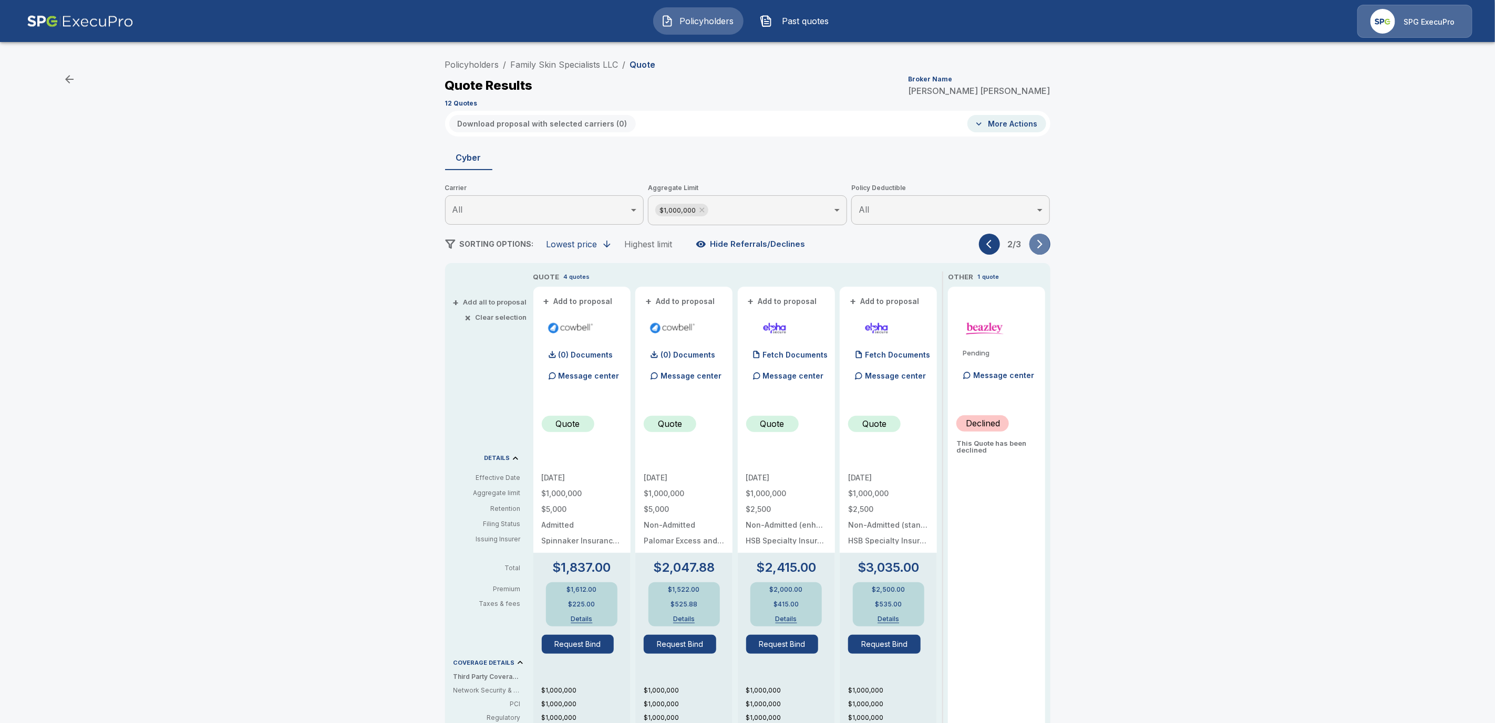
click at [1048, 237] on button "button" at bounding box center [1039, 244] width 21 height 21
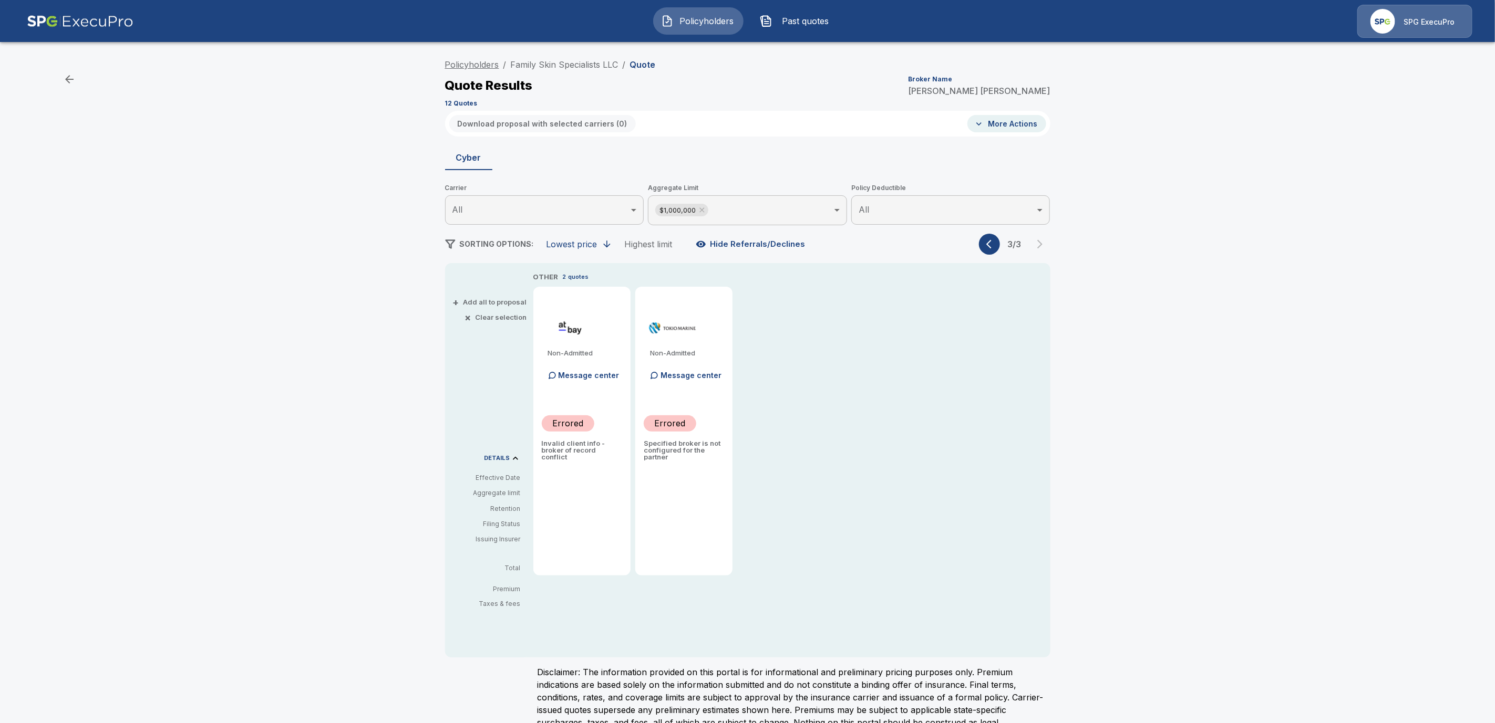
click at [494, 66] on link "Policyholders" at bounding box center [472, 64] width 54 height 11
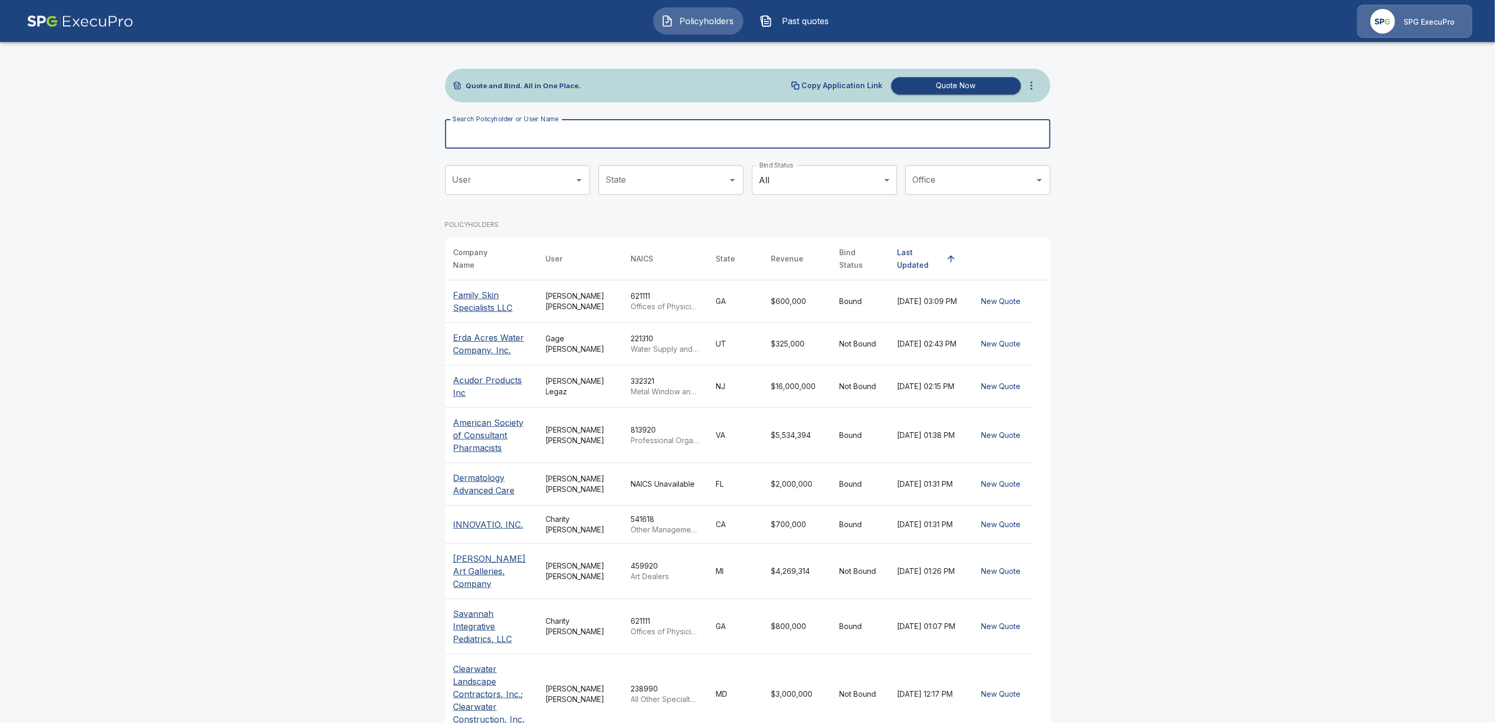
click at [494, 134] on input "Search Policyholder or User Name" at bounding box center [742, 133] width 594 height 29
paste input "**********"
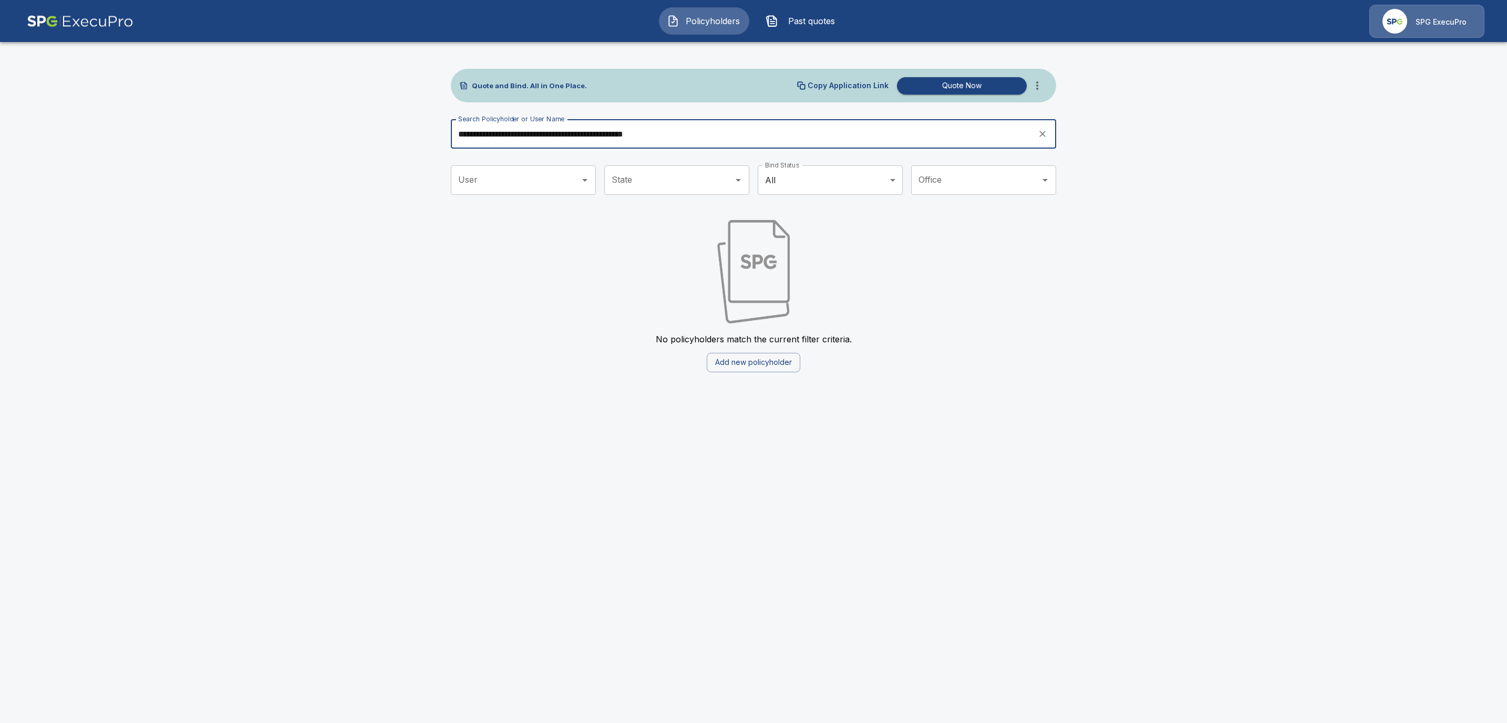
drag, startPoint x: 704, startPoint y: 134, endPoint x: 540, endPoint y: 132, distance: 165.0
click at [540, 132] on input "**********" at bounding box center [740, 133] width 579 height 29
click at [495, 136] on input "**********" at bounding box center [740, 133] width 579 height 29
click at [505, 137] on input "*********" at bounding box center [740, 133] width 579 height 29
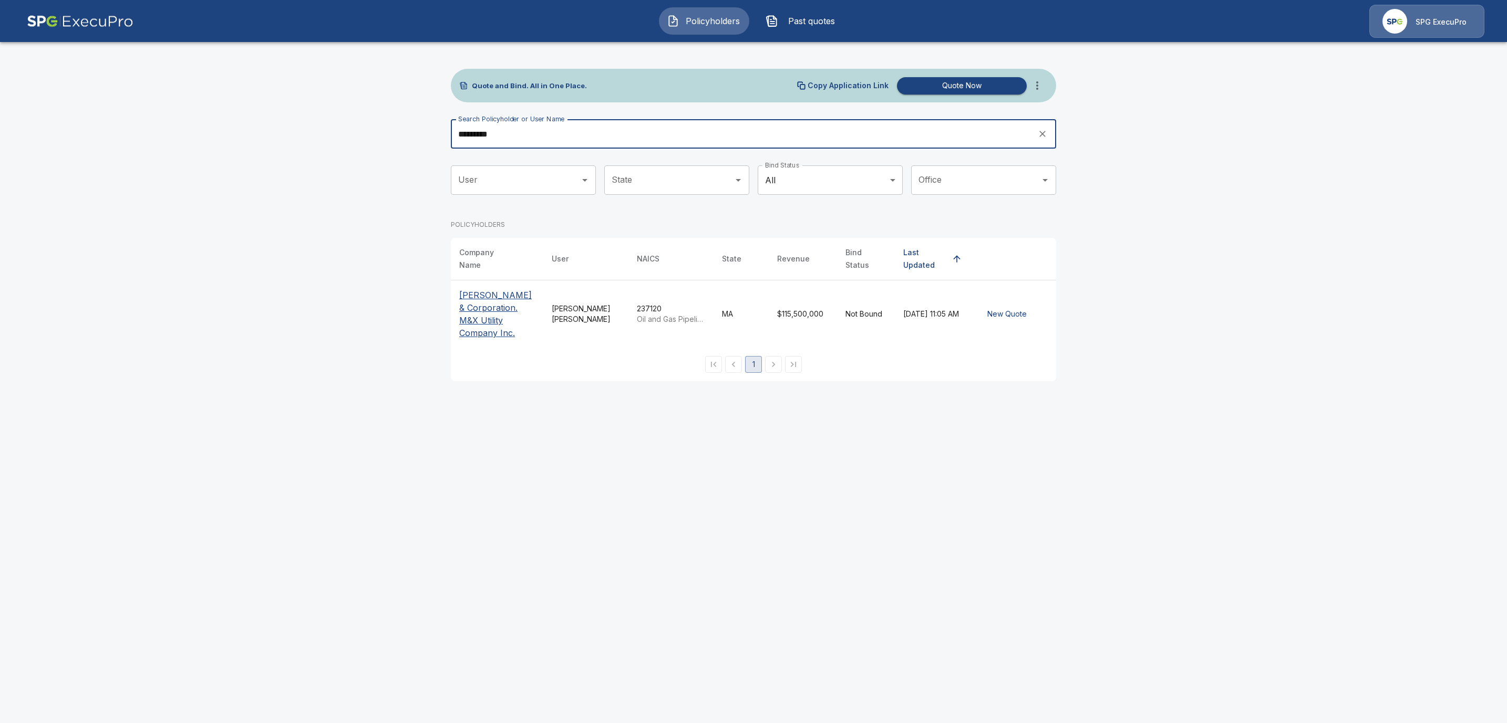
type input "*********"
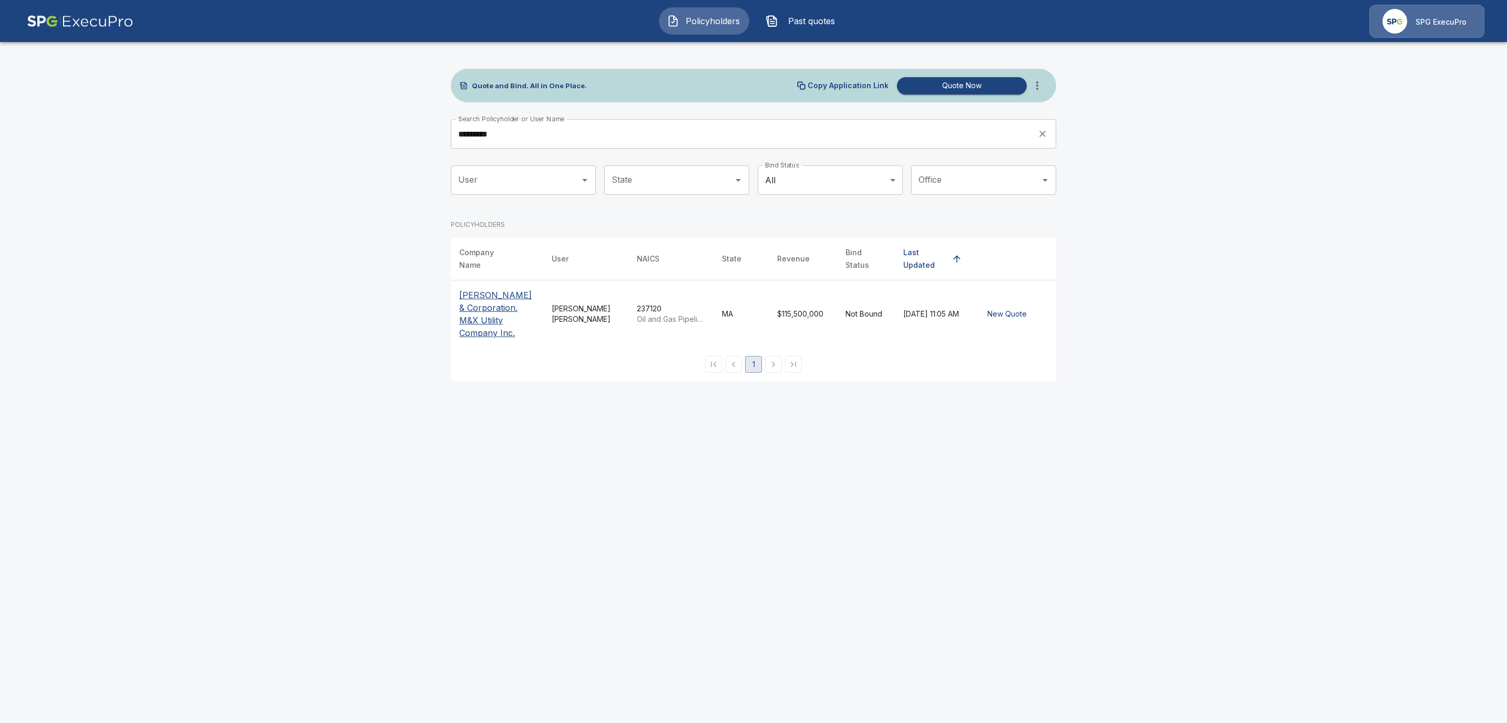
click at [481, 304] on p "[PERSON_NAME] & Corporation. M&X Utility Company Inc." at bounding box center [497, 314] width 76 height 50
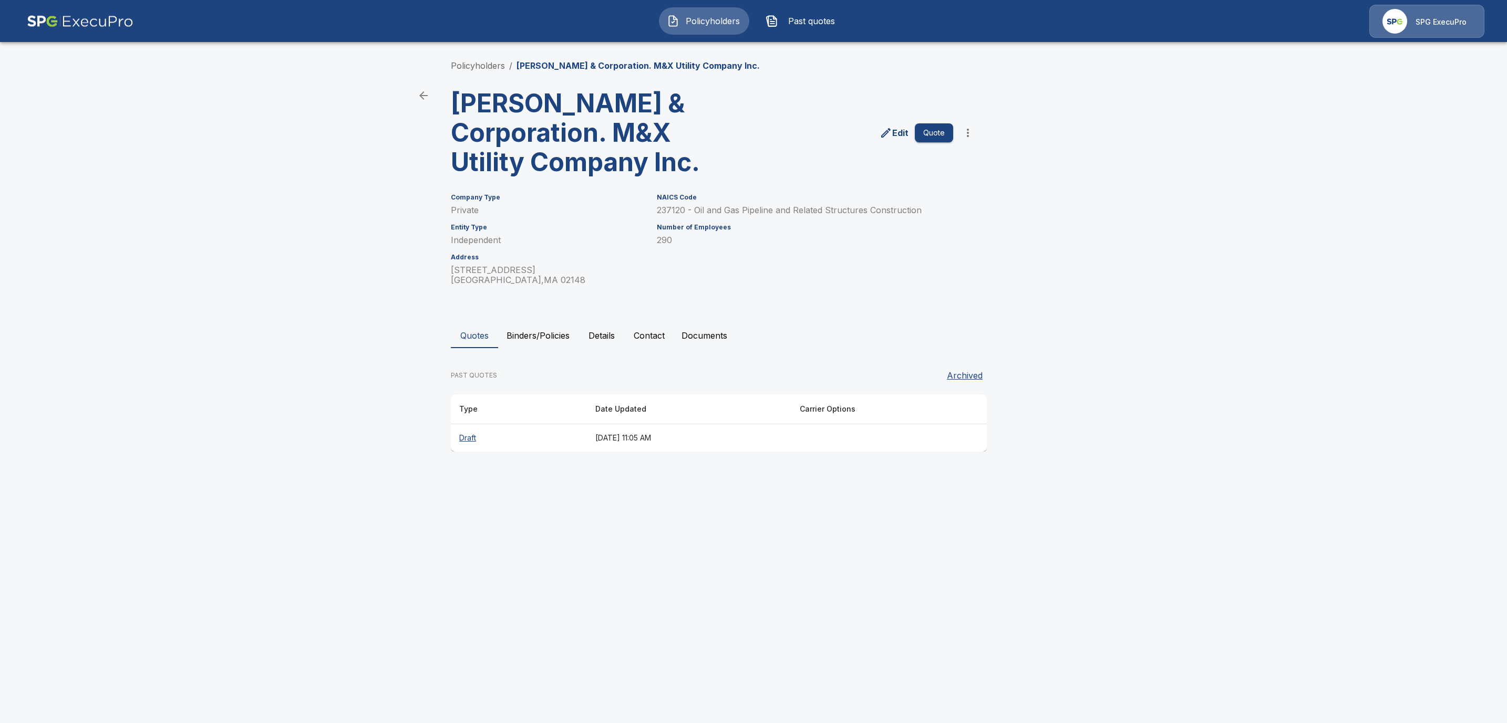
click at [599, 340] on button "Details" at bounding box center [601, 335] width 47 height 25
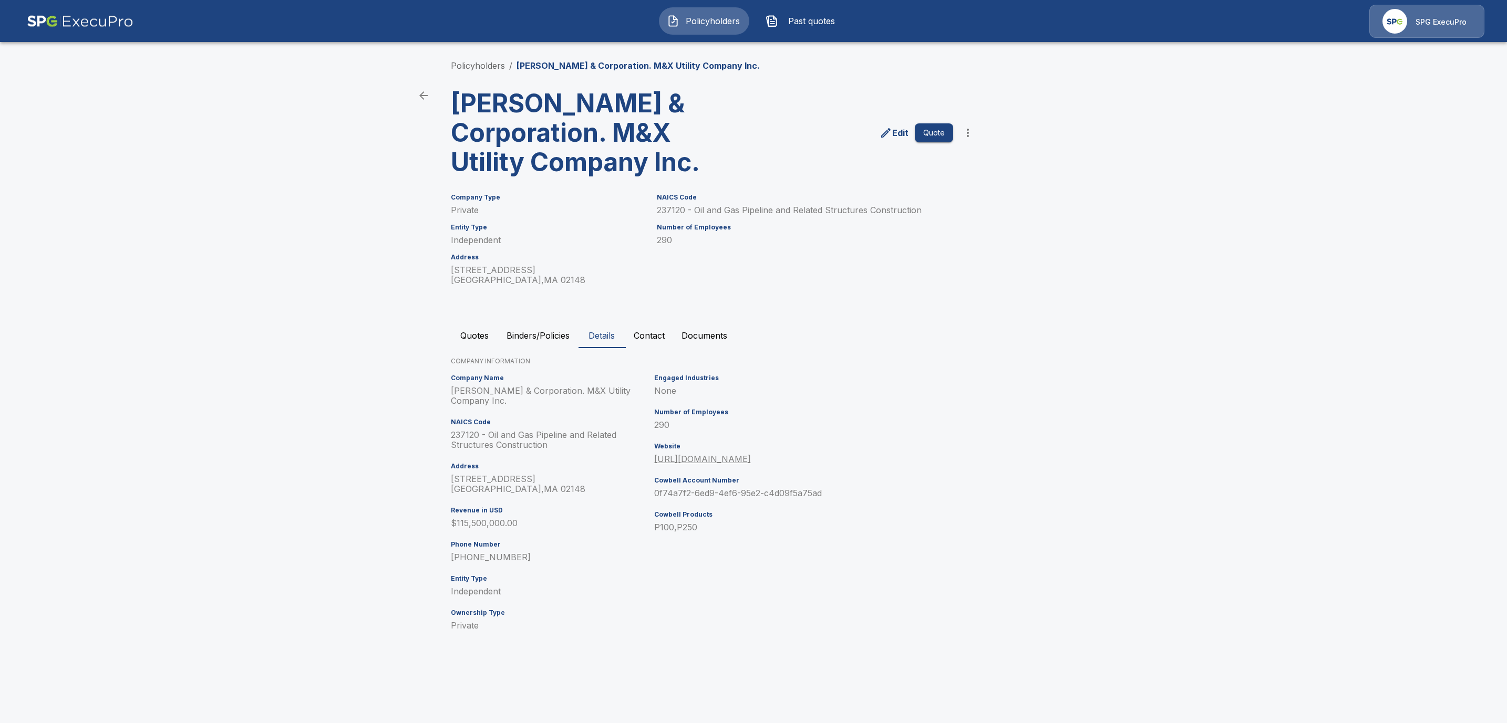
click at [692, 337] on button "Documents" at bounding box center [704, 335] width 63 height 25
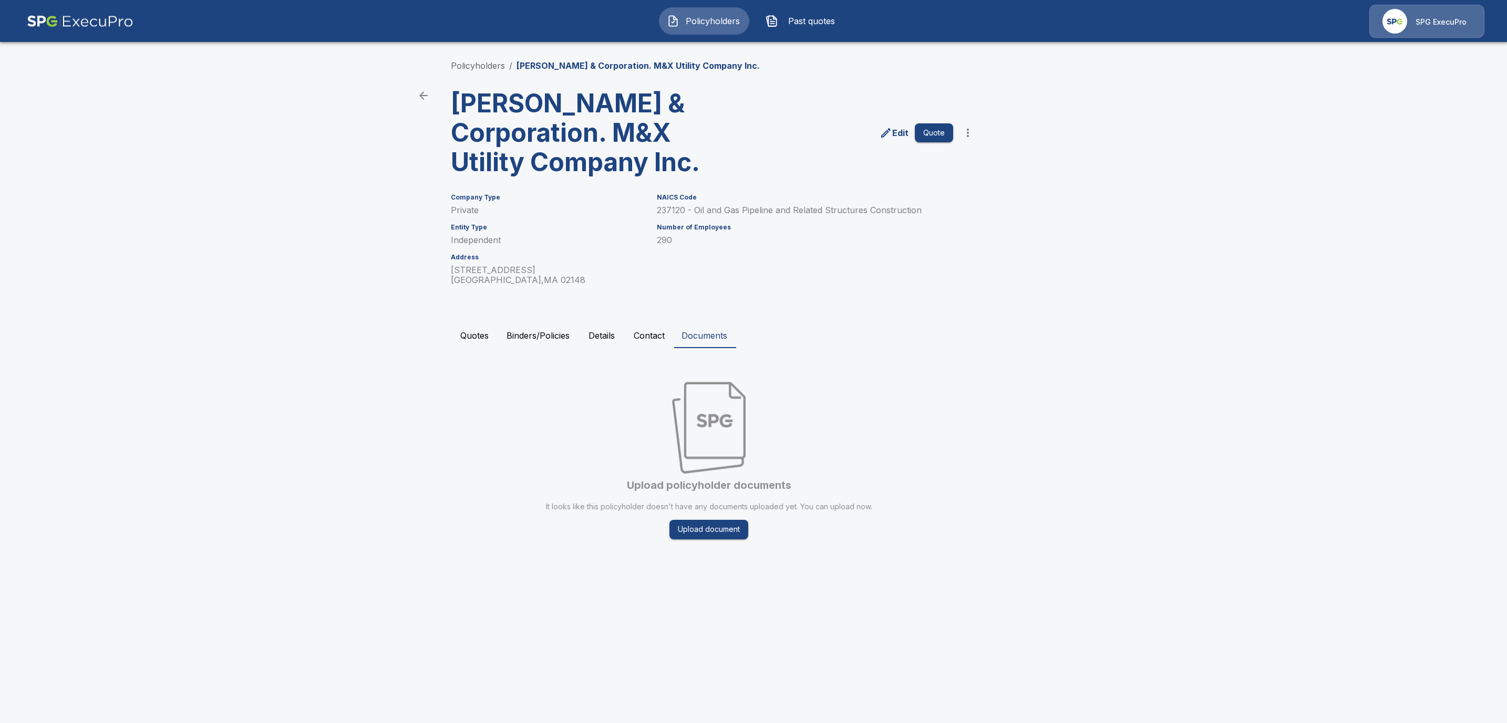
click at [654, 337] on button "Contact" at bounding box center [649, 335] width 48 height 25
